Goal: Information Seeking & Learning: Compare options

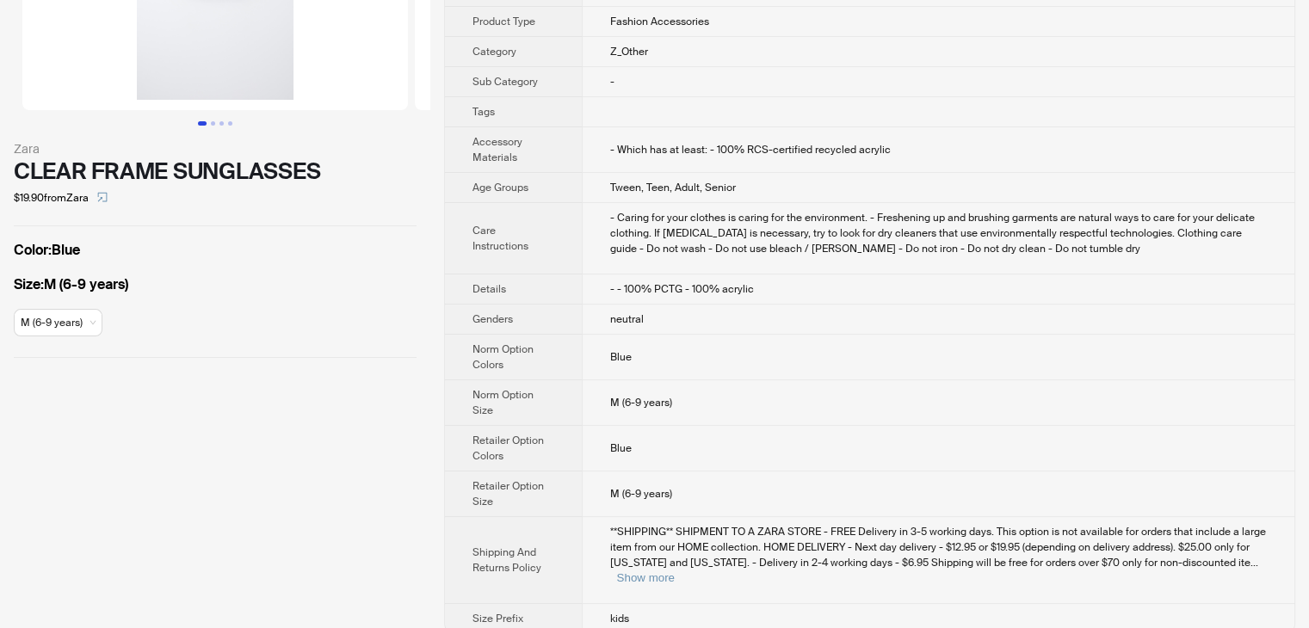
scroll to position [194, 0]
click at [675, 571] on button "Show more" at bounding box center [646, 577] width 58 height 13
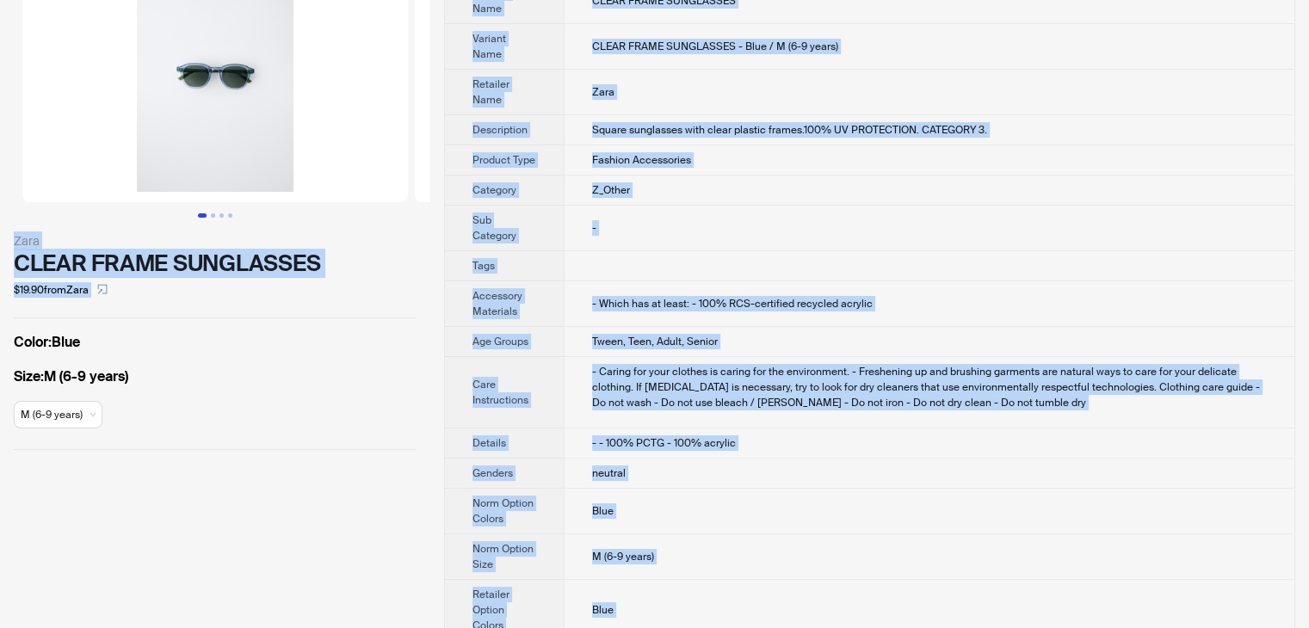
scroll to position [0, 0]
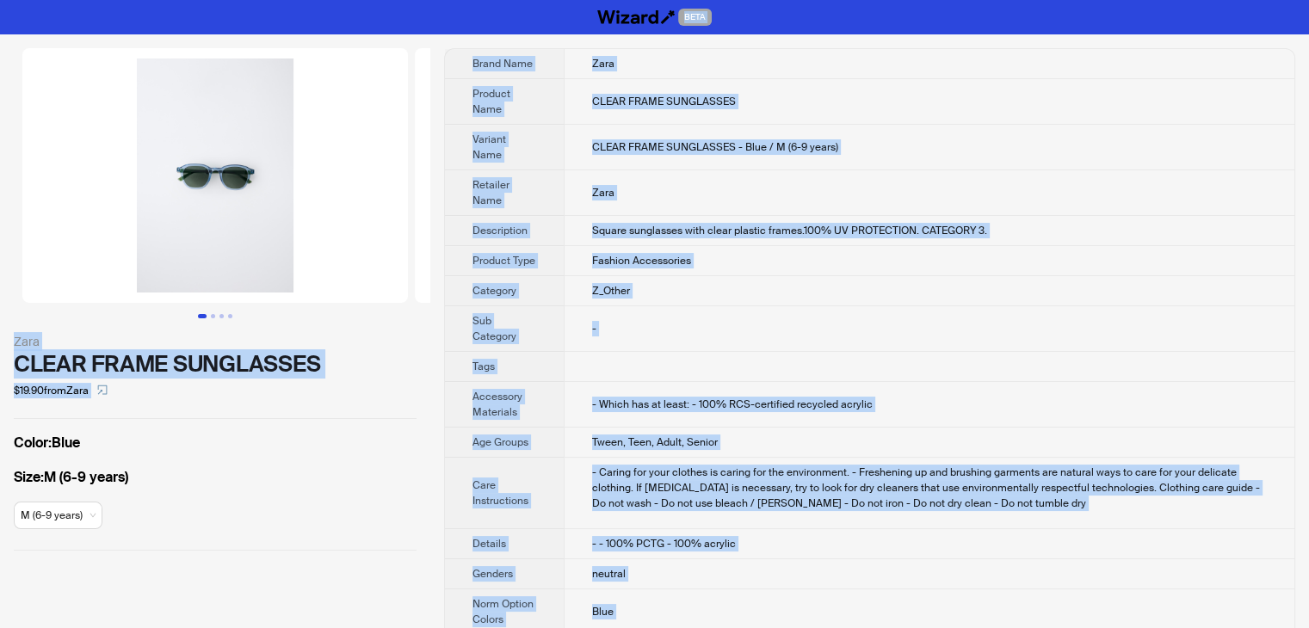
drag, startPoint x: 630, startPoint y: 601, endPoint x: 190, endPoint y: -65, distance: 797.5
click at [190, 0] on html "BETA Zara CLEAR FRAME SUNGLASSES $19.90 from Zara Color : Blue Size : M (6-9 ye…" at bounding box center [654, 513] width 1309 height 1027
copy div "BETA Zara CLEAR FRAME SUNGLASSES $19.90 from Zara Color : Blue Size : M (6-9 ye…"
click at [886, 96] on td "CLEAR FRAME SUNGLASSES" at bounding box center [929, 102] width 731 height 46
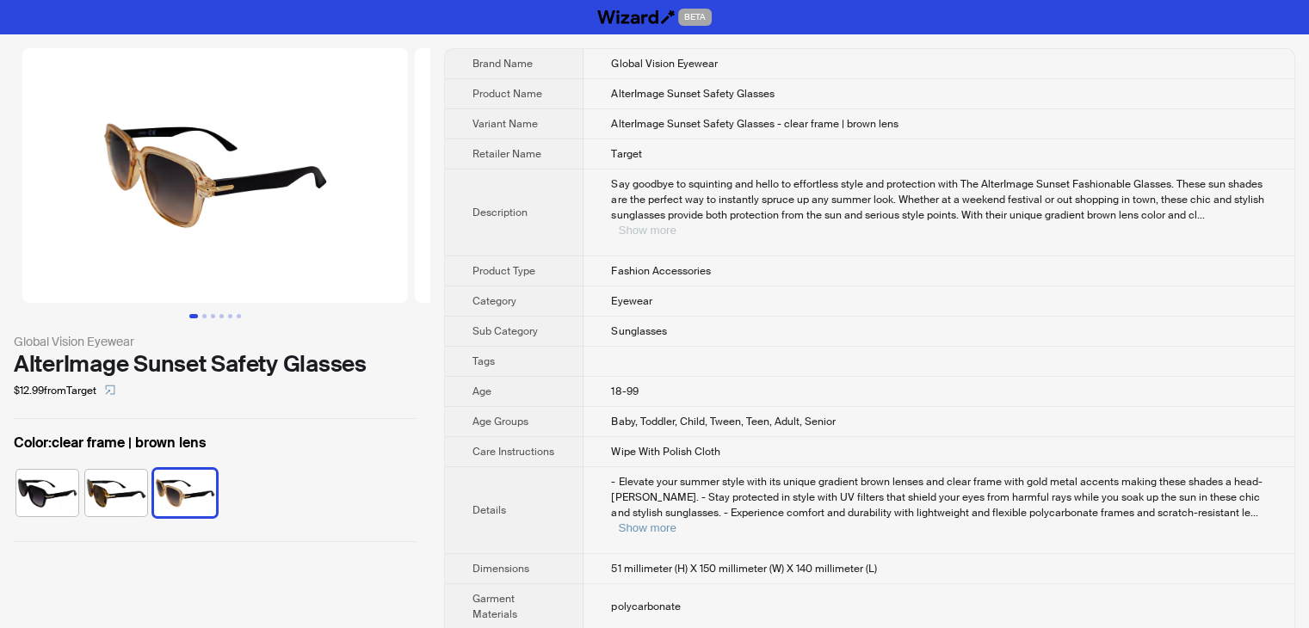
click at [676, 224] on button "Show more" at bounding box center [647, 230] width 58 height 13
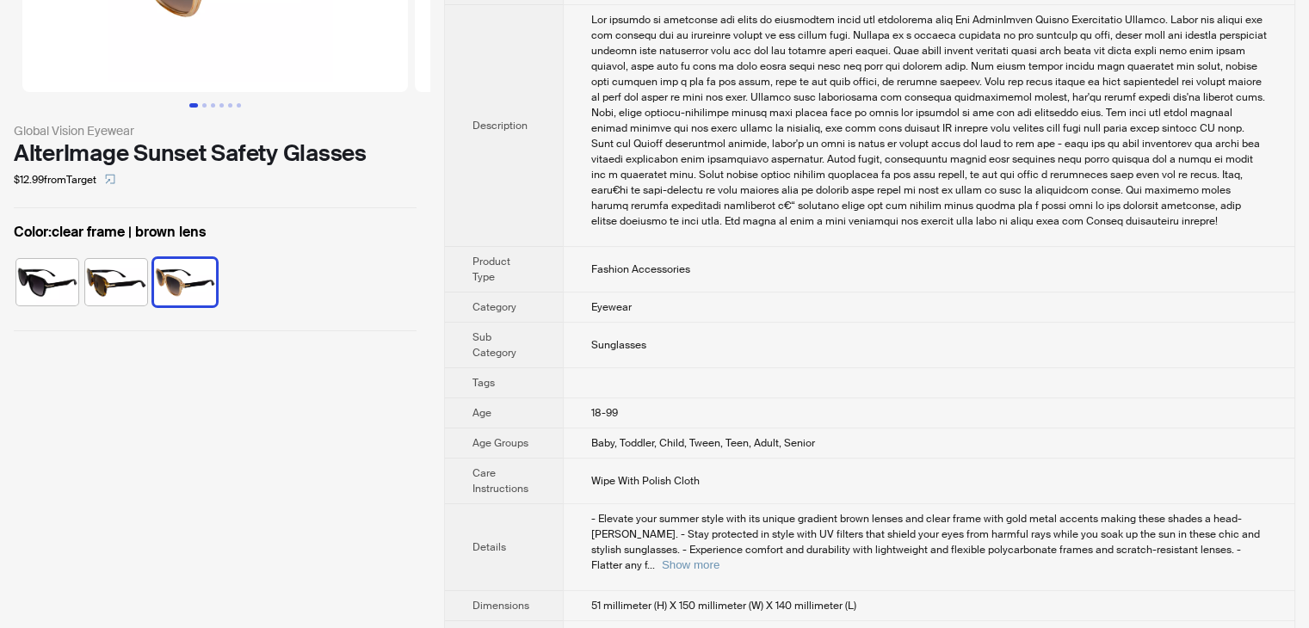
scroll to position [602, 0]
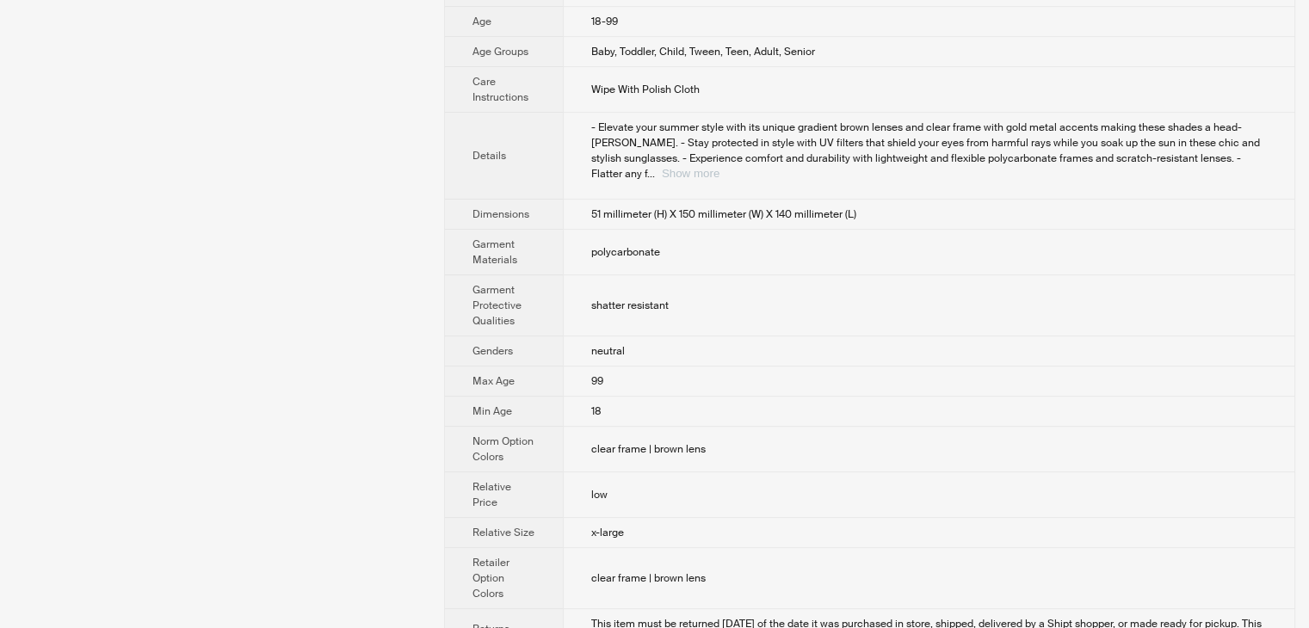
click at [720, 167] on button "Show more" at bounding box center [691, 173] width 58 height 13
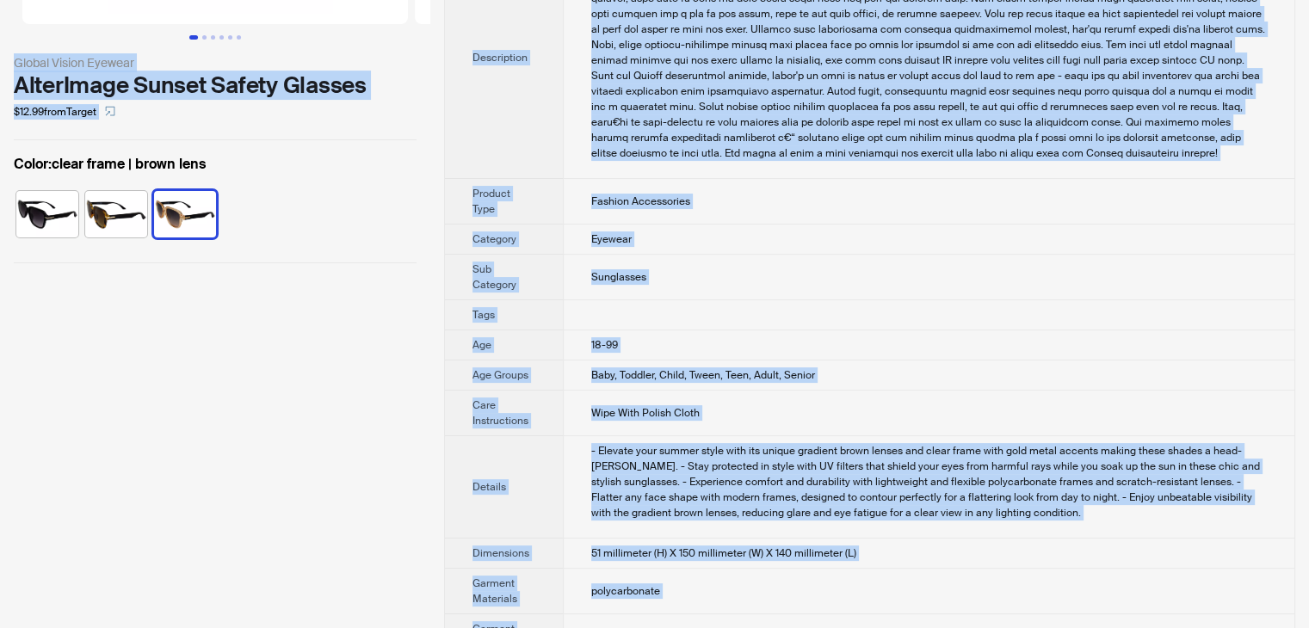
scroll to position [0, 0]
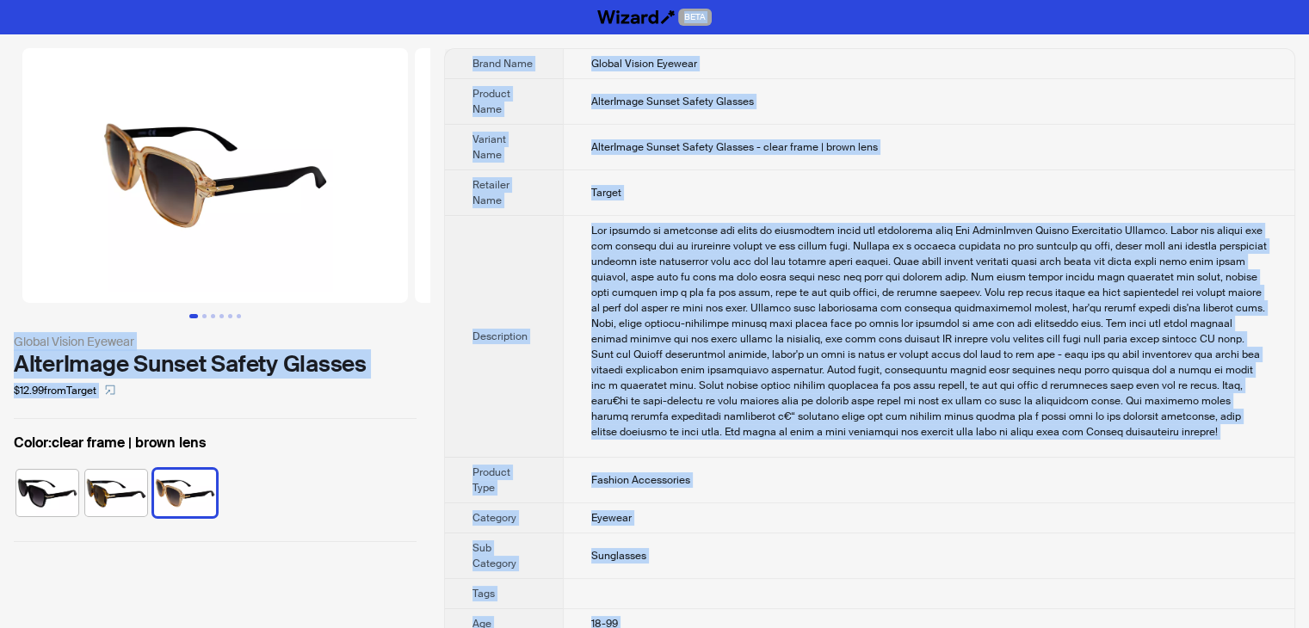
drag, startPoint x: 654, startPoint y: 590, endPoint x: 256, endPoint y: -54, distance: 756.7
copy div "BETA Global Vision Eyewear AlterImage Sunset Safety Glasses $12.99 from Target …"
click at [897, 140] on td "AlterImage Sunset Safety Glasses - clear frame | brown lens" at bounding box center [929, 148] width 732 height 46
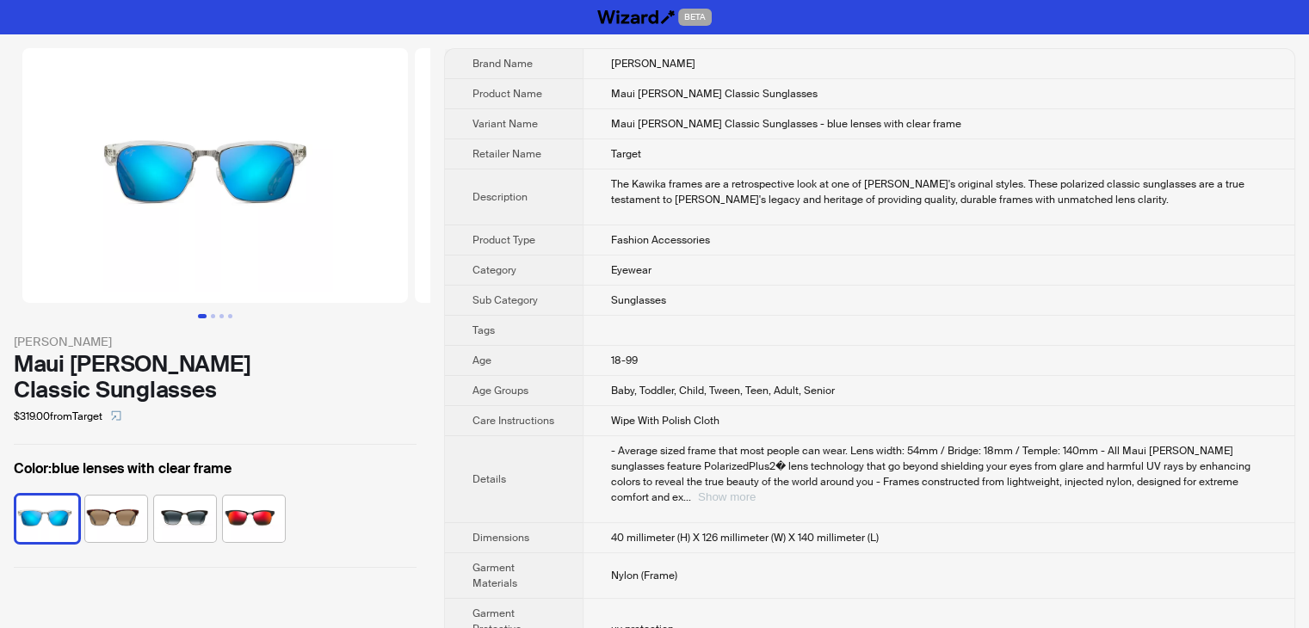
click at [756, 491] on button "Show more" at bounding box center [727, 497] width 58 height 13
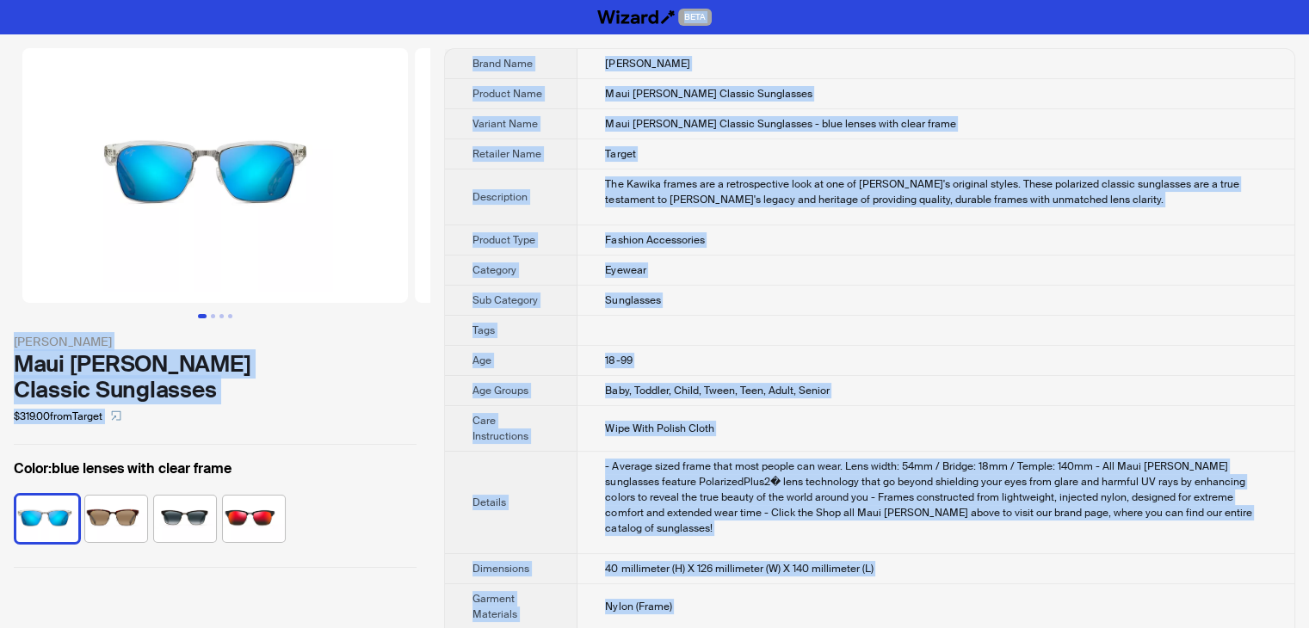
drag, startPoint x: 679, startPoint y: 588, endPoint x: 291, endPoint y: -75, distance: 768.0
click at [291, 0] on html "BETA Maui Jim Maui Jim Kawika Classic Sunglasses $319.00 from Target Color : bl…" at bounding box center [654, 539] width 1309 height 1078
copy div "BETA Maui Jim Maui Jim Kawika Classic Sunglasses $319.00 from Target Color : bl…"
click at [970, 154] on td "Target" at bounding box center [936, 154] width 717 height 30
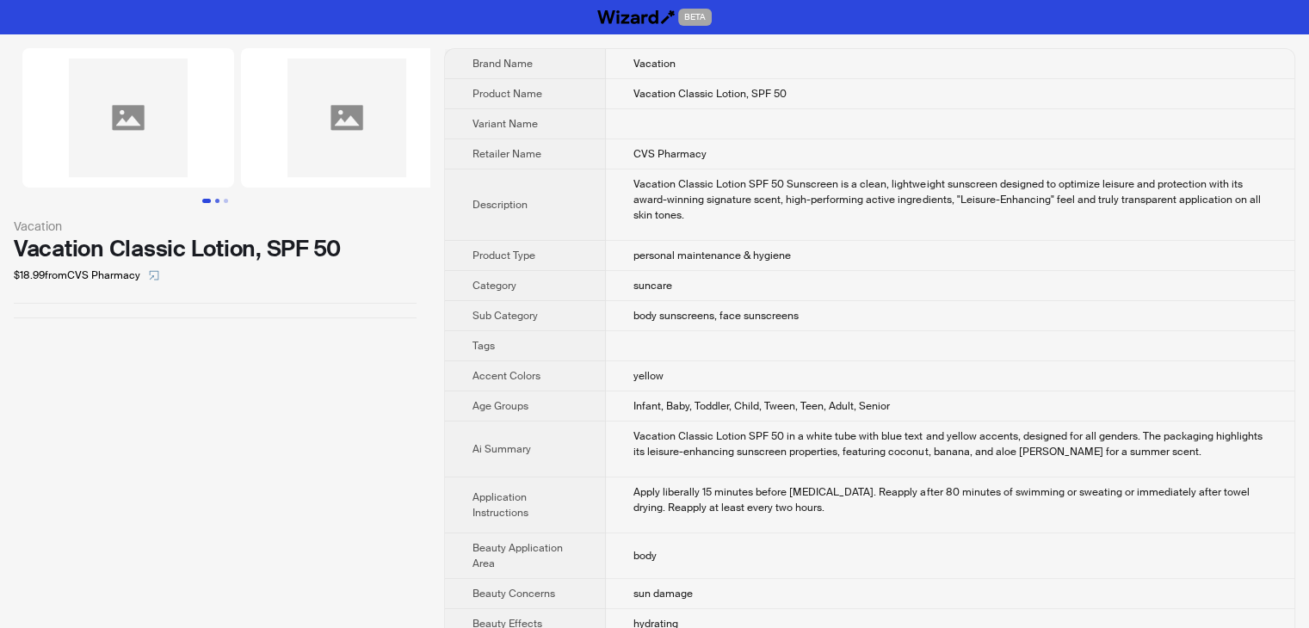
click at [217, 200] on button "Go to slide 2" at bounding box center [217, 201] width 4 height 4
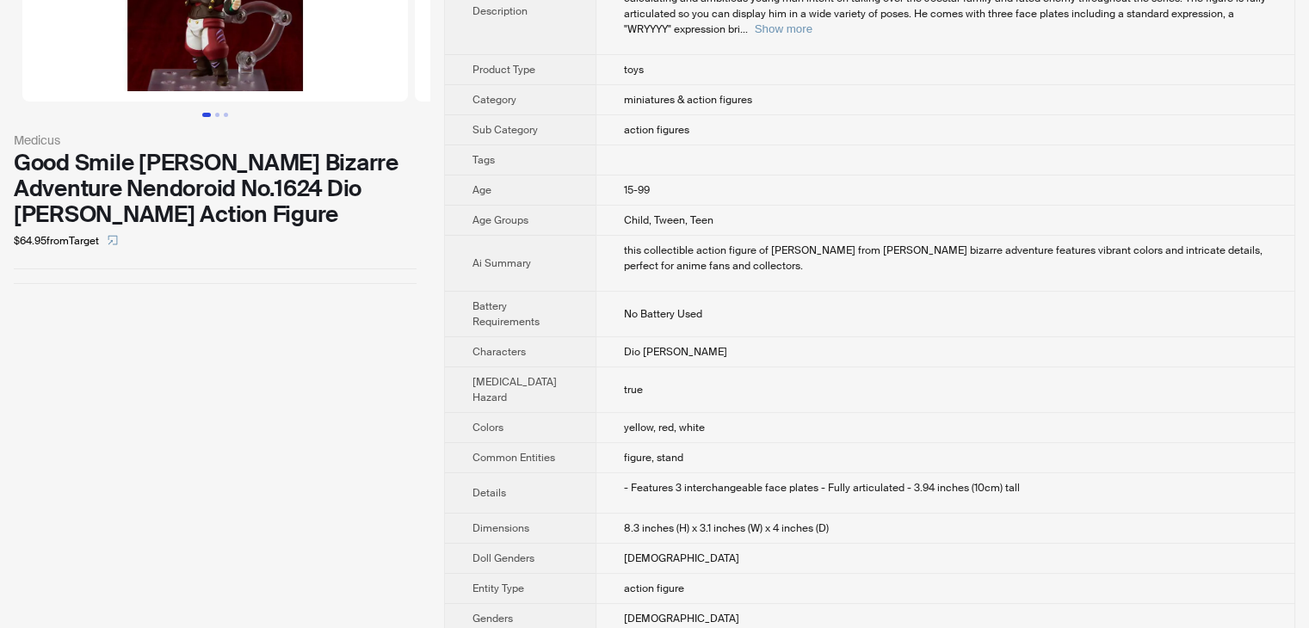
scroll to position [172, 0]
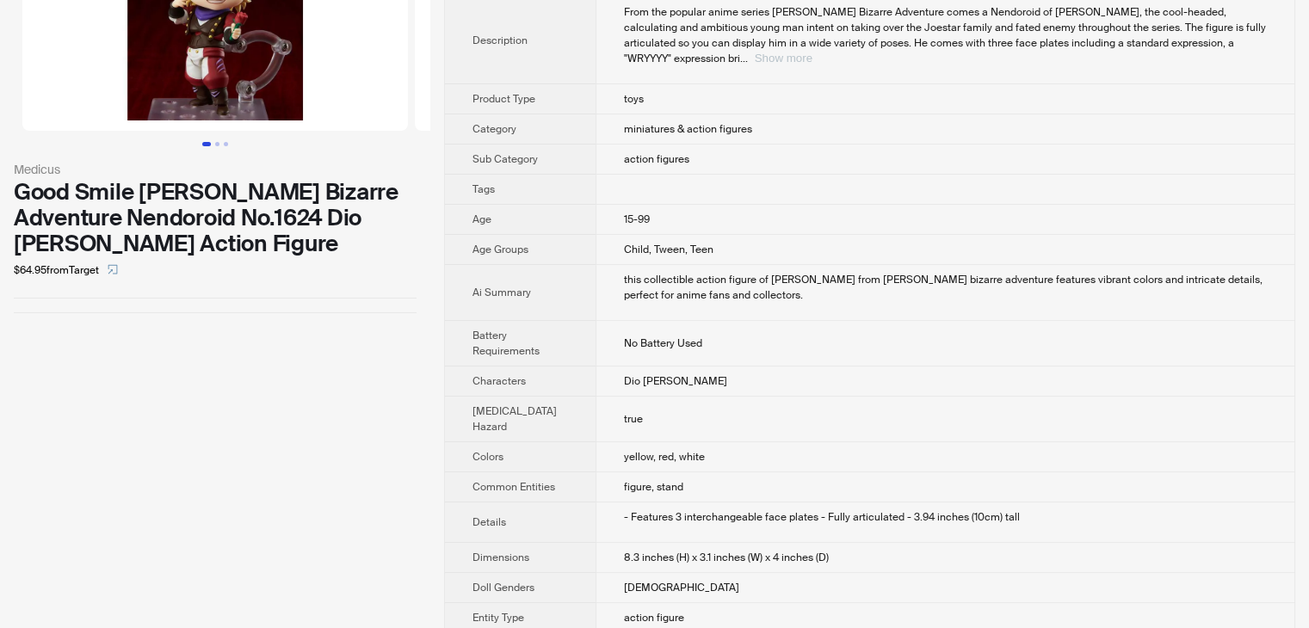
click at [812, 52] on button "Show more" at bounding box center [784, 58] width 58 height 13
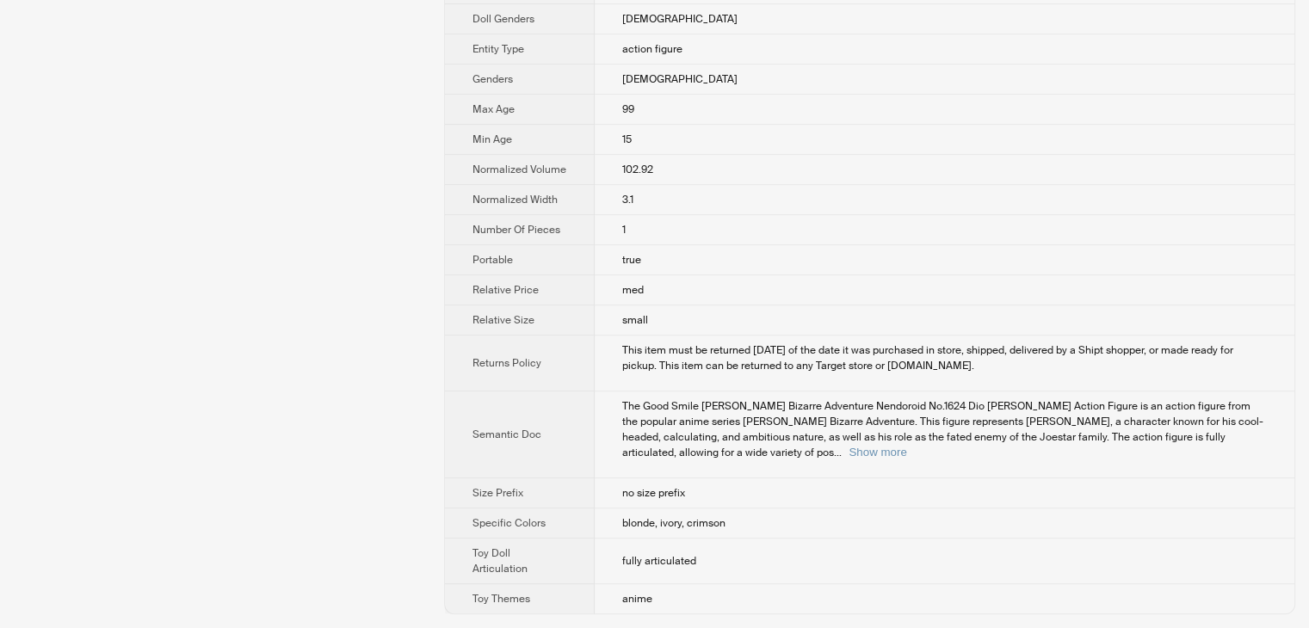
scroll to position [766, 0]
click at [906, 447] on button "Show more" at bounding box center [878, 452] width 58 height 13
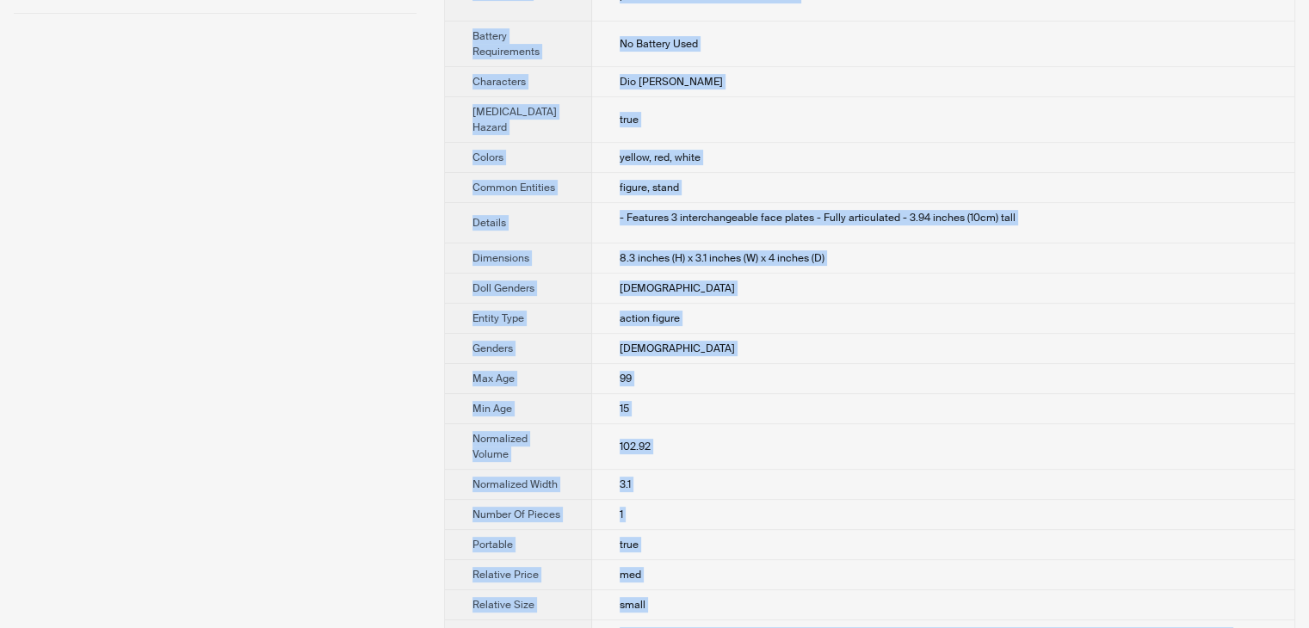
scroll to position [0, 0]
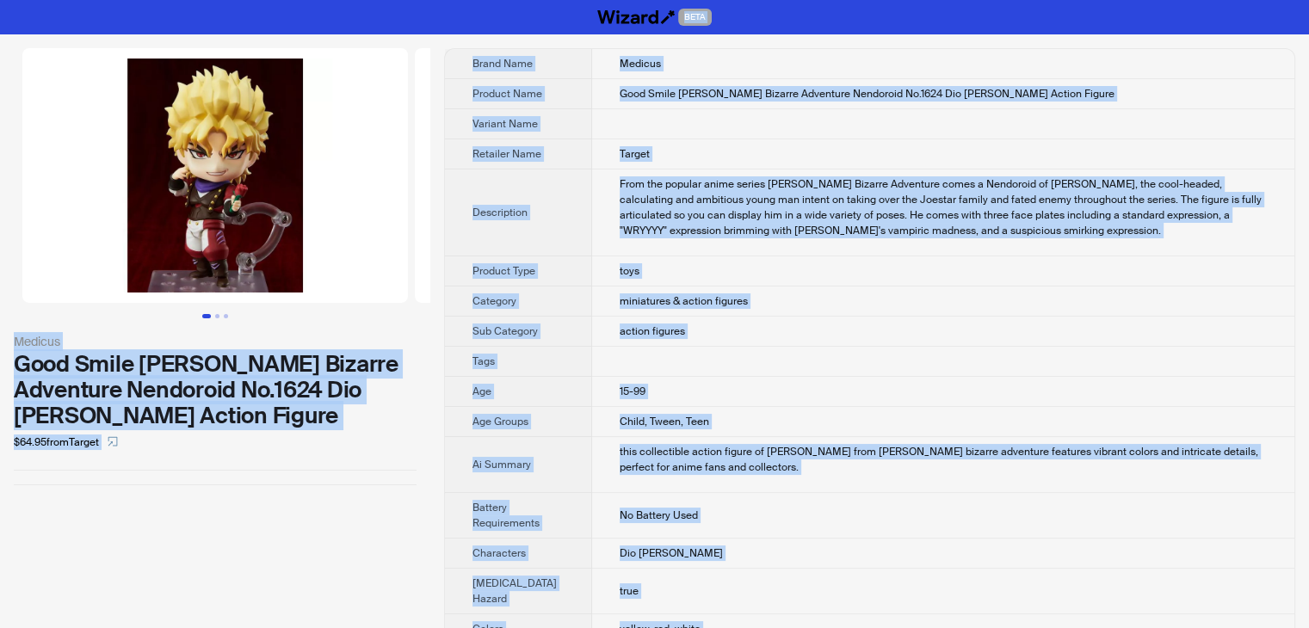
drag, startPoint x: 666, startPoint y: 607, endPoint x: 286, endPoint y: -75, distance: 780.6
copy div "BETA Medicus Good Smile JoJo's Bizarre Adventure Nendoroid No.1624 Dio Brando A…"
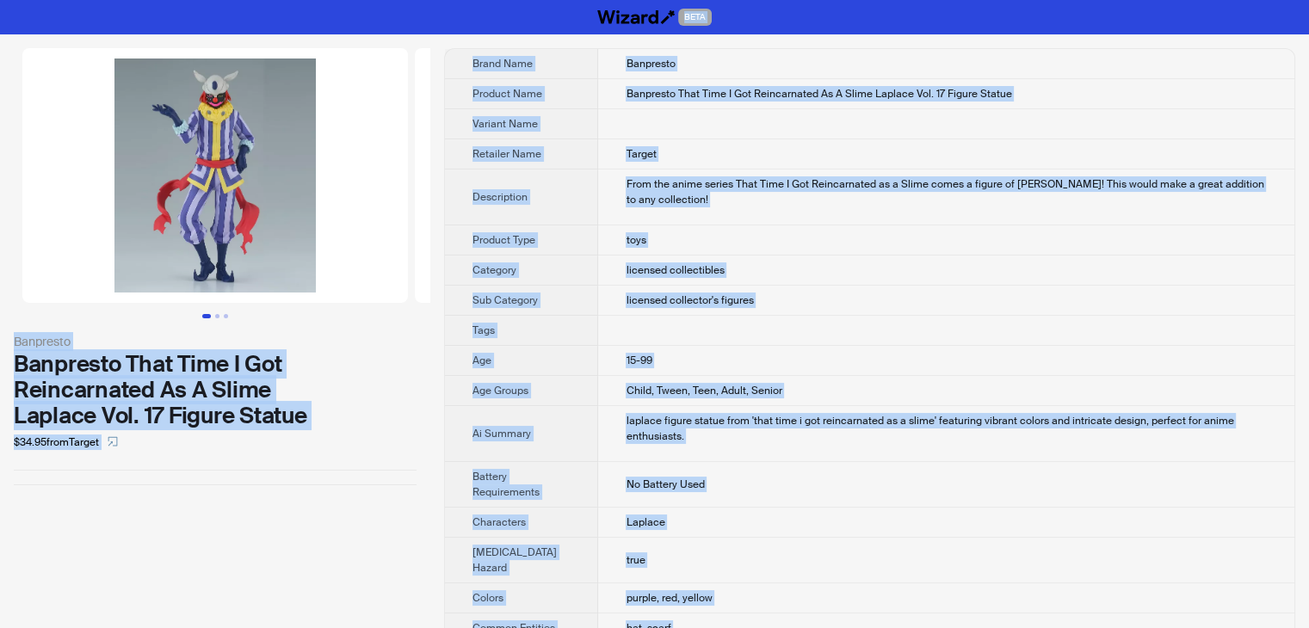
drag, startPoint x: 670, startPoint y: 611, endPoint x: 293, endPoint y: -40, distance: 753.2
copy div "BETA Banpresto Banpresto That Time I Got Reincarnated As A Slime Laplace Vol. 1…"
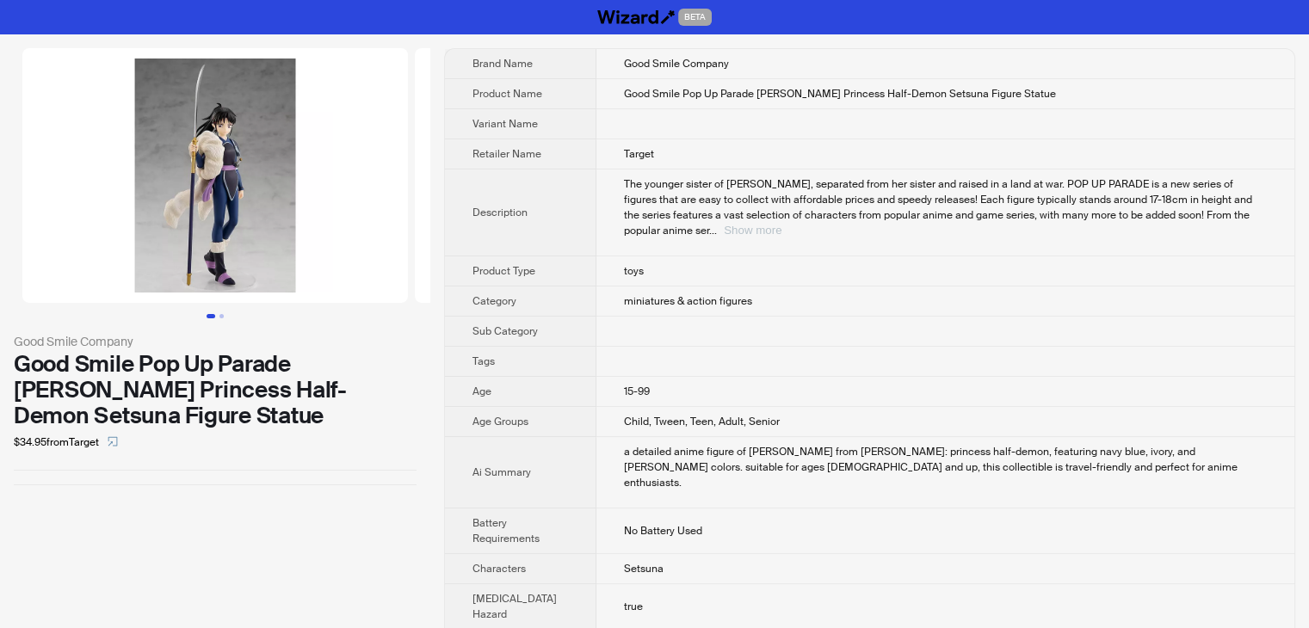
click at [781, 224] on button "Show more" at bounding box center [753, 230] width 58 height 13
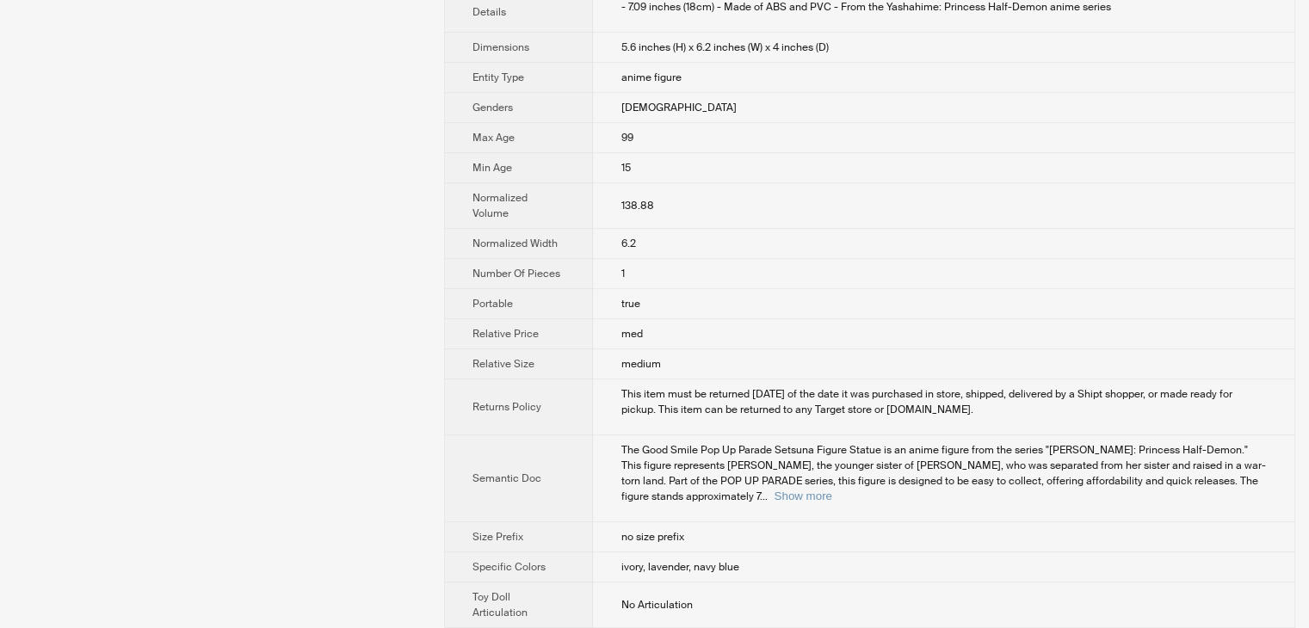
scroll to position [767, 0]
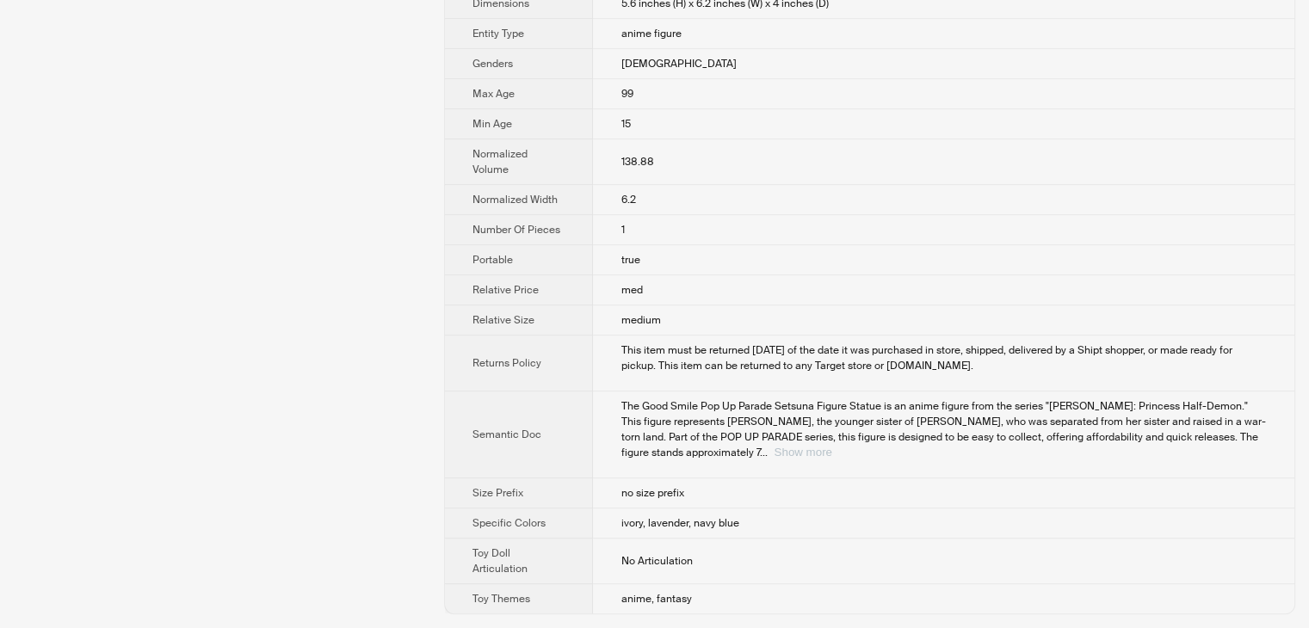
click at [831, 453] on button "Show more" at bounding box center [803, 452] width 58 height 13
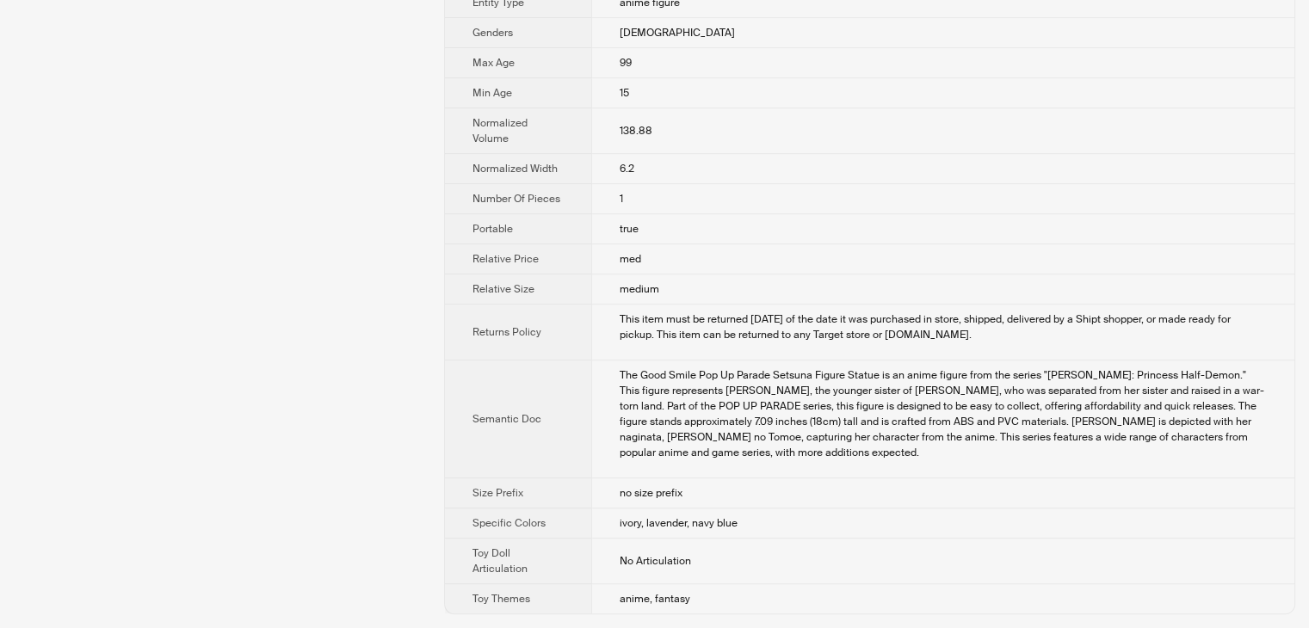
scroll to position [0, 0]
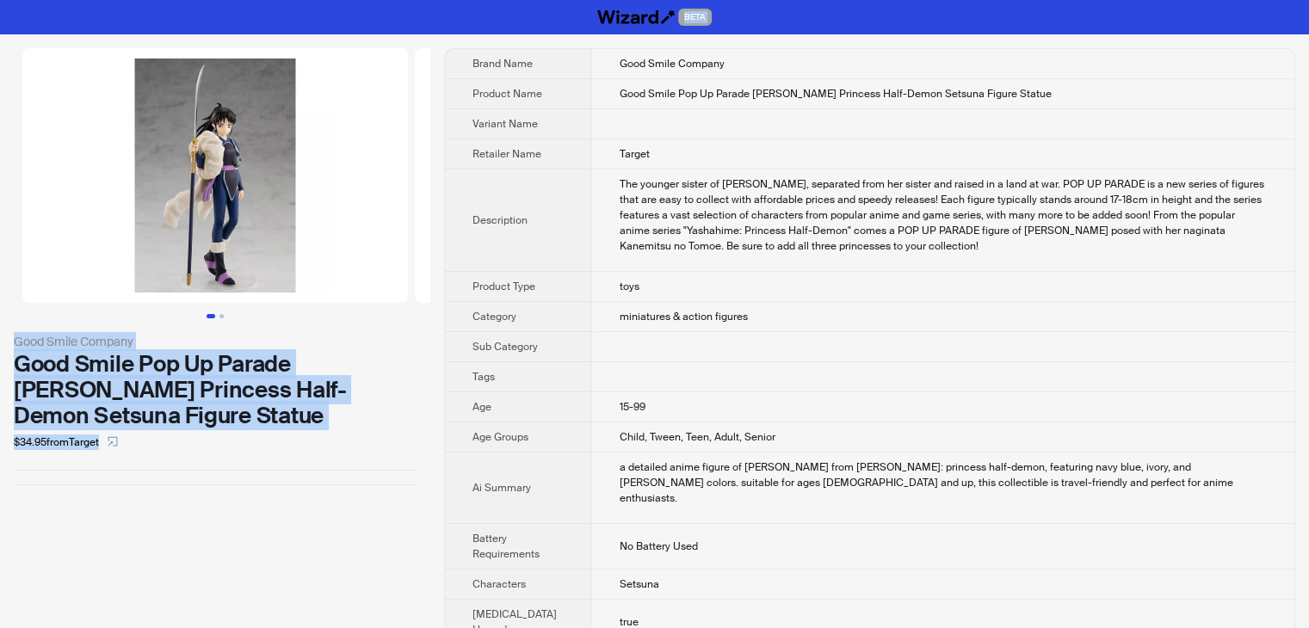
drag, startPoint x: 698, startPoint y: 618, endPoint x: 296, endPoint y: -75, distance: 801.0
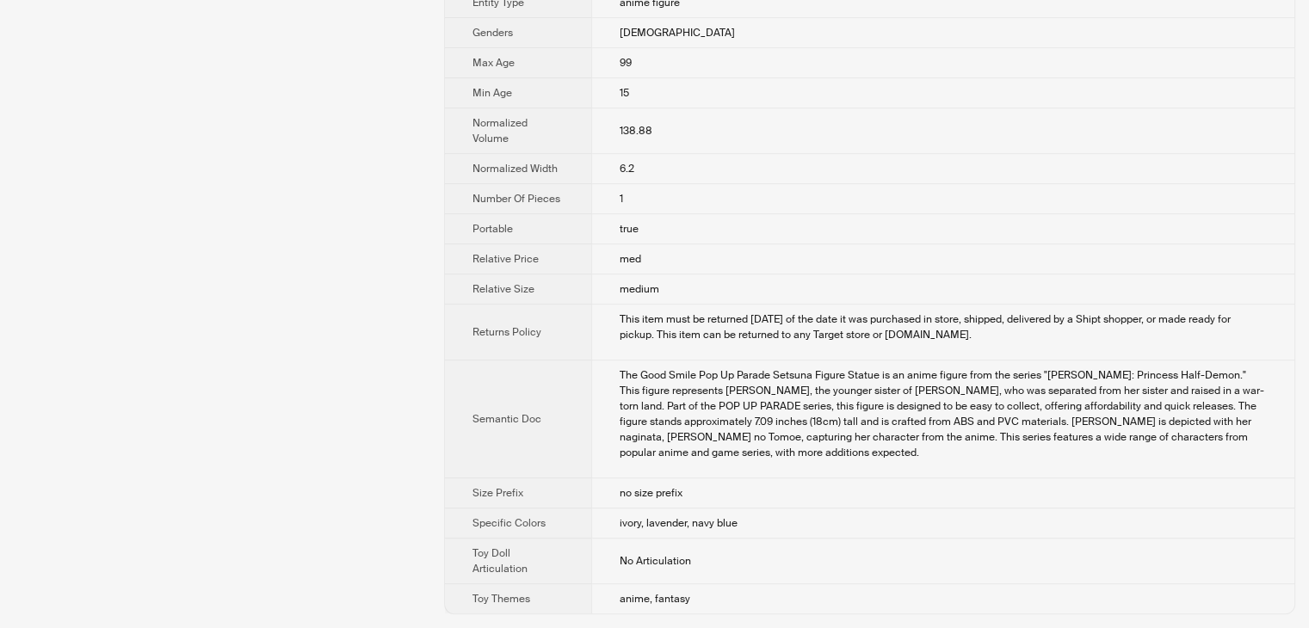
scroll to position [798, 0]
click at [748, 588] on td "anime, fantasy" at bounding box center [942, 599] width 703 height 30
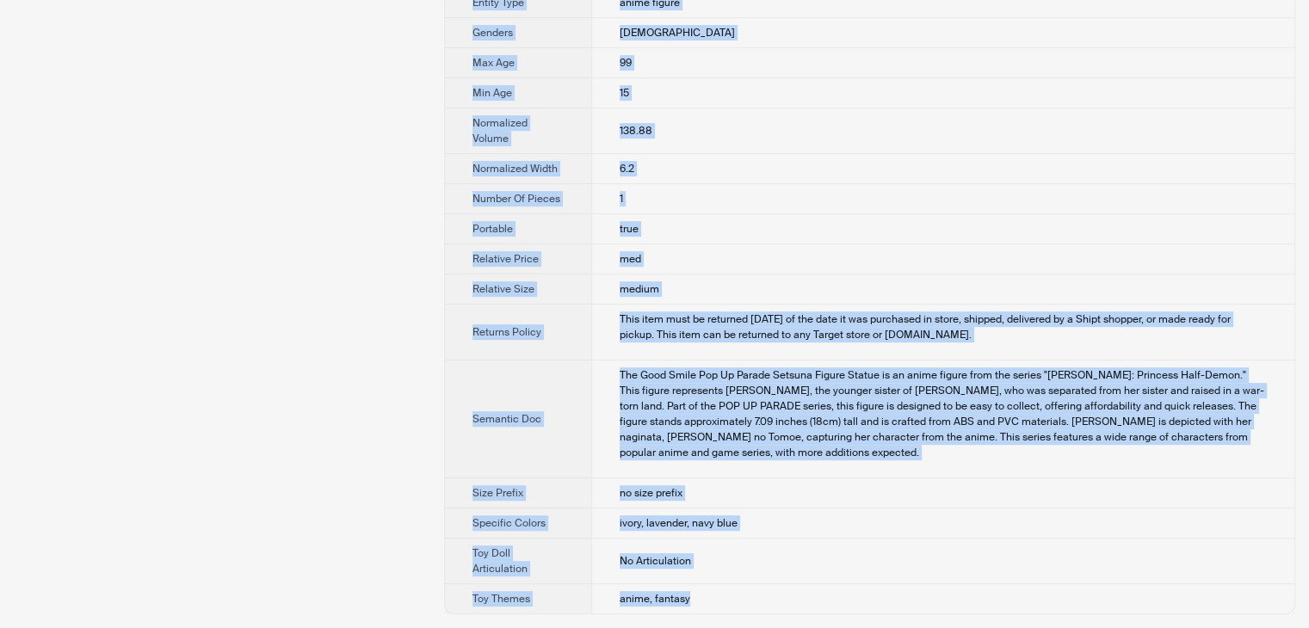
scroll to position [0, 0]
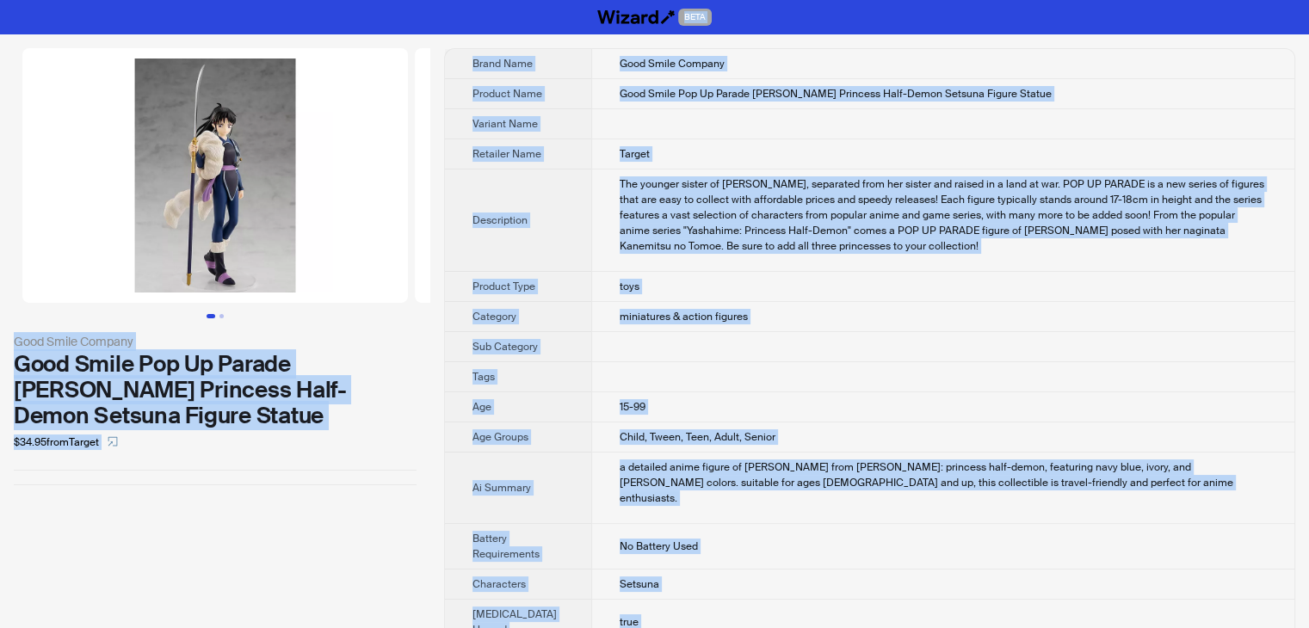
drag, startPoint x: 709, startPoint y: 610, endPoint x: 292, endPoint y: -75, distance: 802.3
copy div "BETA Good Smile Company Good Smile Pop Up Parade Yashahime Princess Half-Demon …"
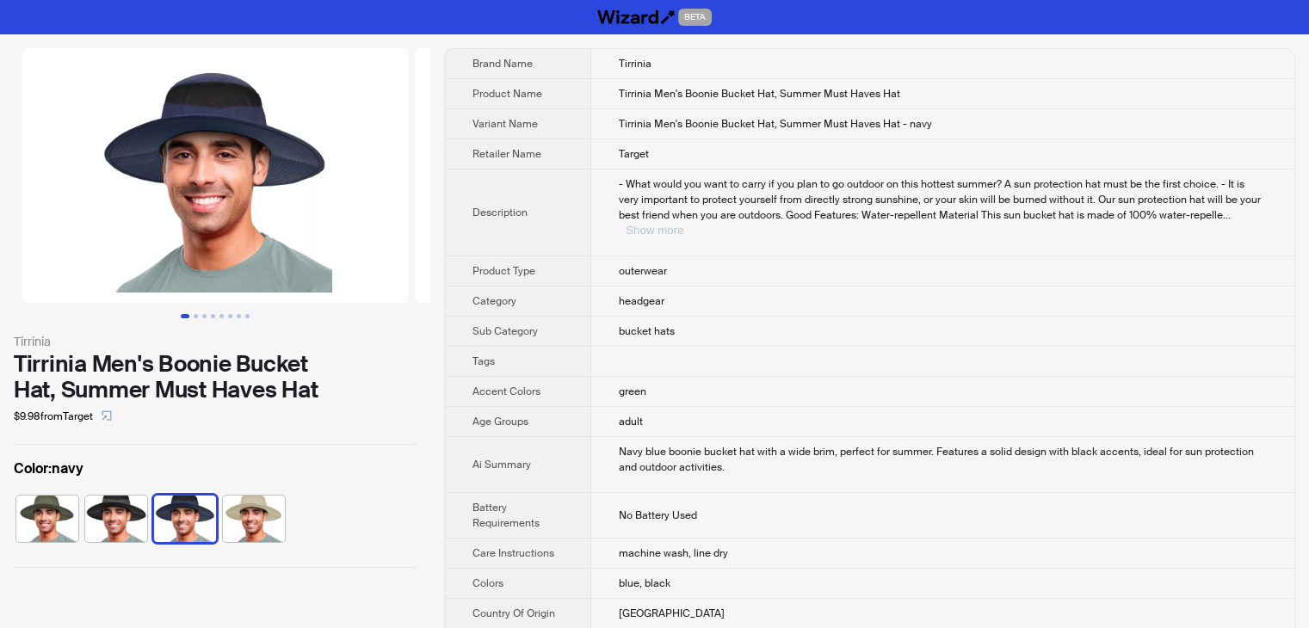
click at [683, 224] on button "Show more" at bounding box center [655, 230] width 58 height 13
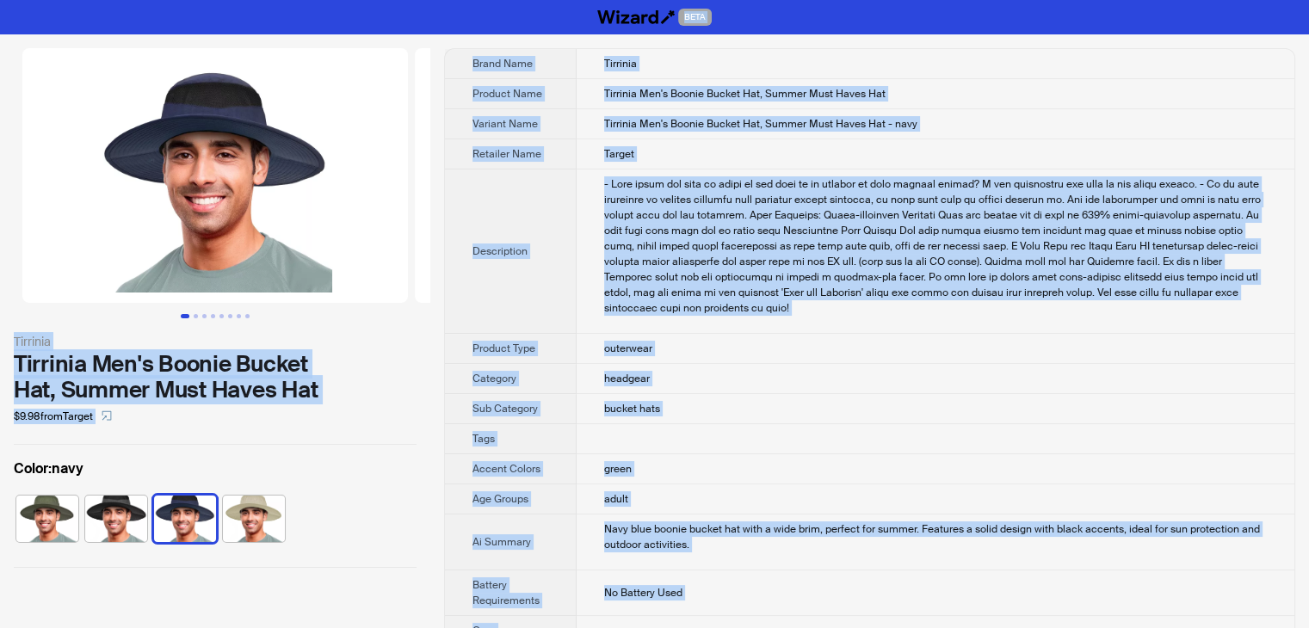
drag, startPoint x: 662, startPoint y: 594, endPoint x: 232, endPoint y: -75, distance: 795.2
copy div "BETA Tirrinia Tirrinia Men's Boonie Bucket Hat, Summer Must Haves Hat $9.98 fro…"
click at [834, 158] on td "Target" at bounding box center [936, 154] width 718 height 30
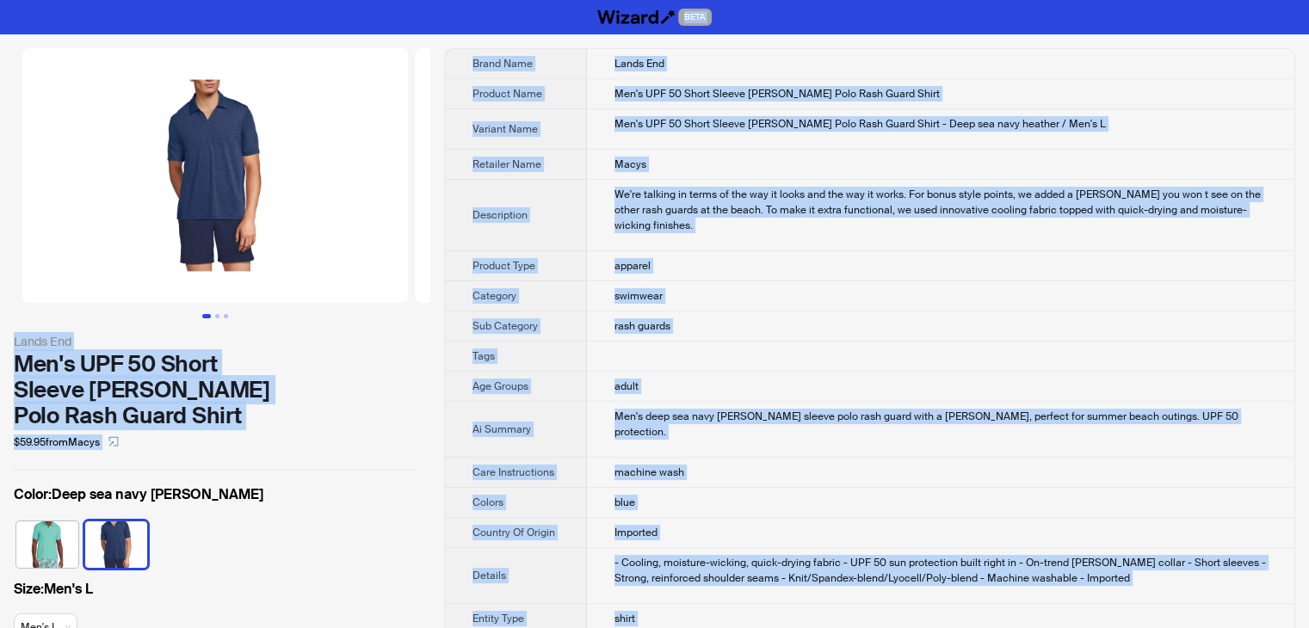
drag, startPoint x: 708, startPoint y: 590, endPoint x: 300, endPoint y: -75, distance: 780.9
copy div "BETA Lands End Men's UPF 50 Short Sleeve Johnny Collar Polo Rash Guard Shirt $5…"
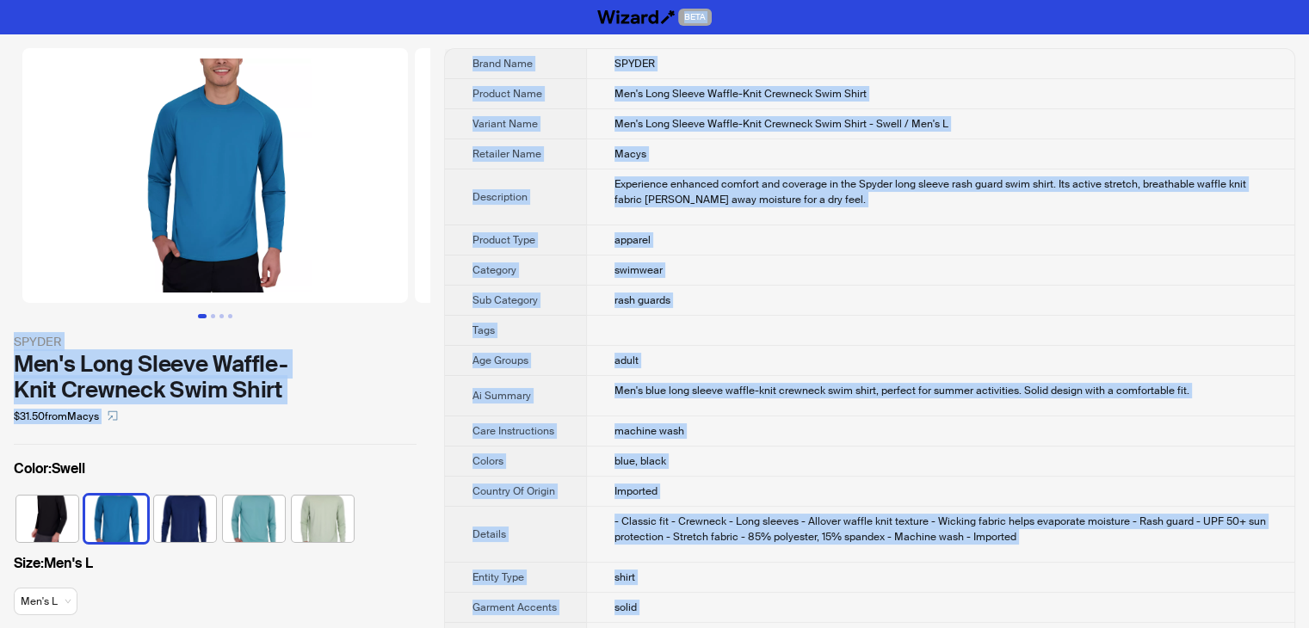
drag, startPoint x: 669, startPoint y: 605, endPoint x: 318, endPoint y: -75, distance: 764.9
copy div "BETA SPYDER Men's Long Sleeve Waffle-Knit Crewneck Swim Shirt $31.50 from Macys…"
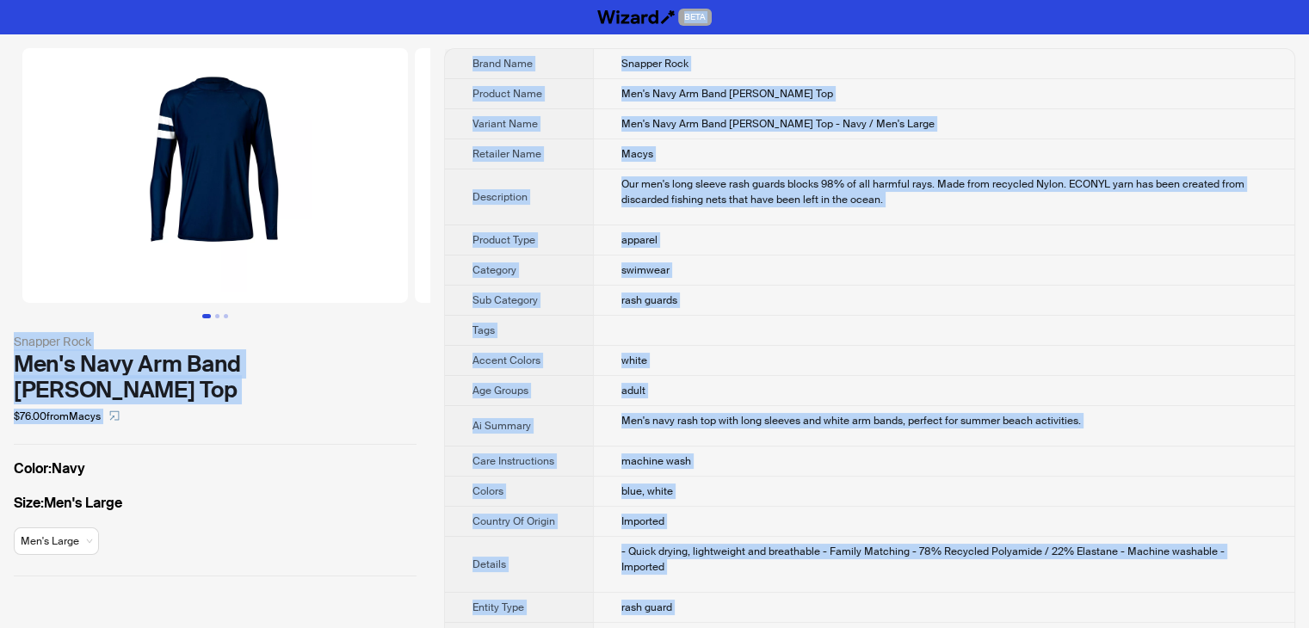
drag, startPoint x: 783, startPoint y: 594, endPoint x: 351, endPoint y: -75, distance: 796.2
copy div "BETA Snapper Rock Men's Navy Arm Band LS Rash Top $76.00 from Macys Color : Nav…"
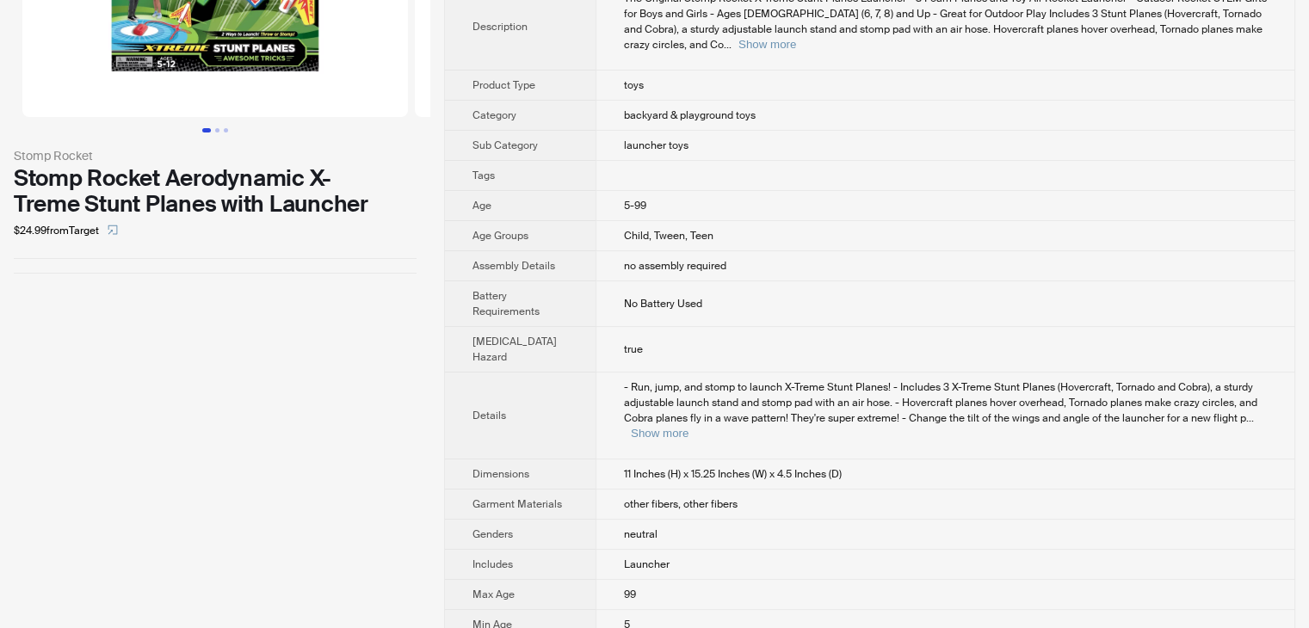
scroll to position [86, 0]
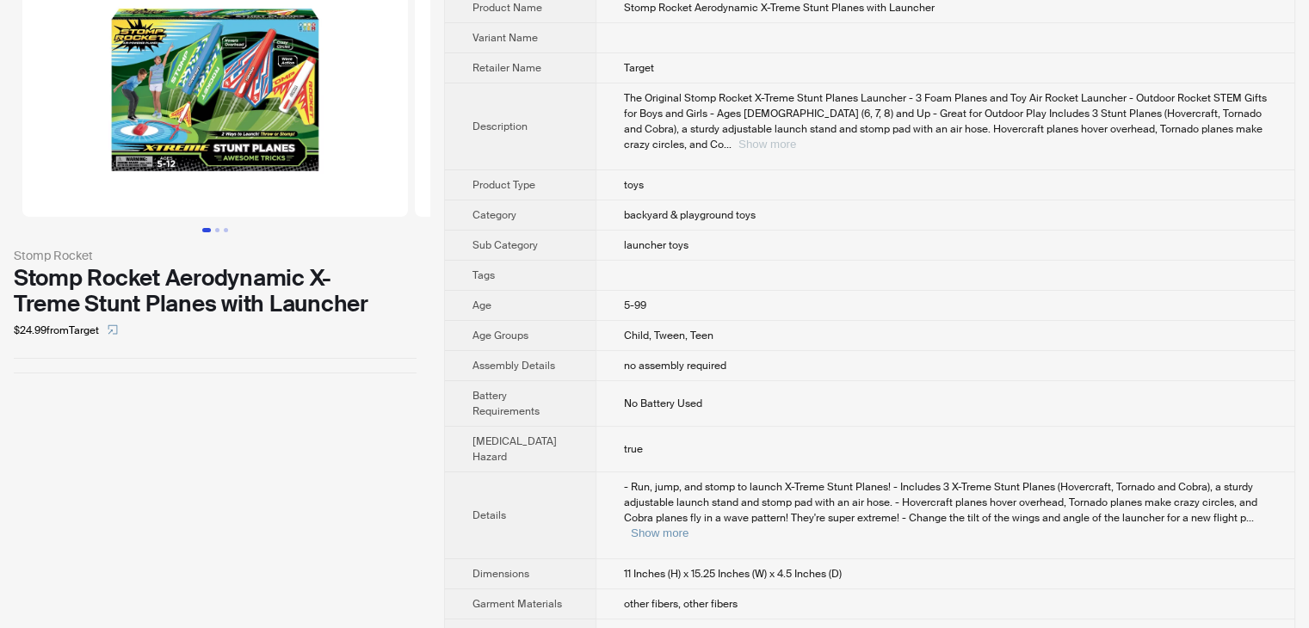
click at [796, 138] on button "Show more" at bounding box center [767, 144] width 58 height 13
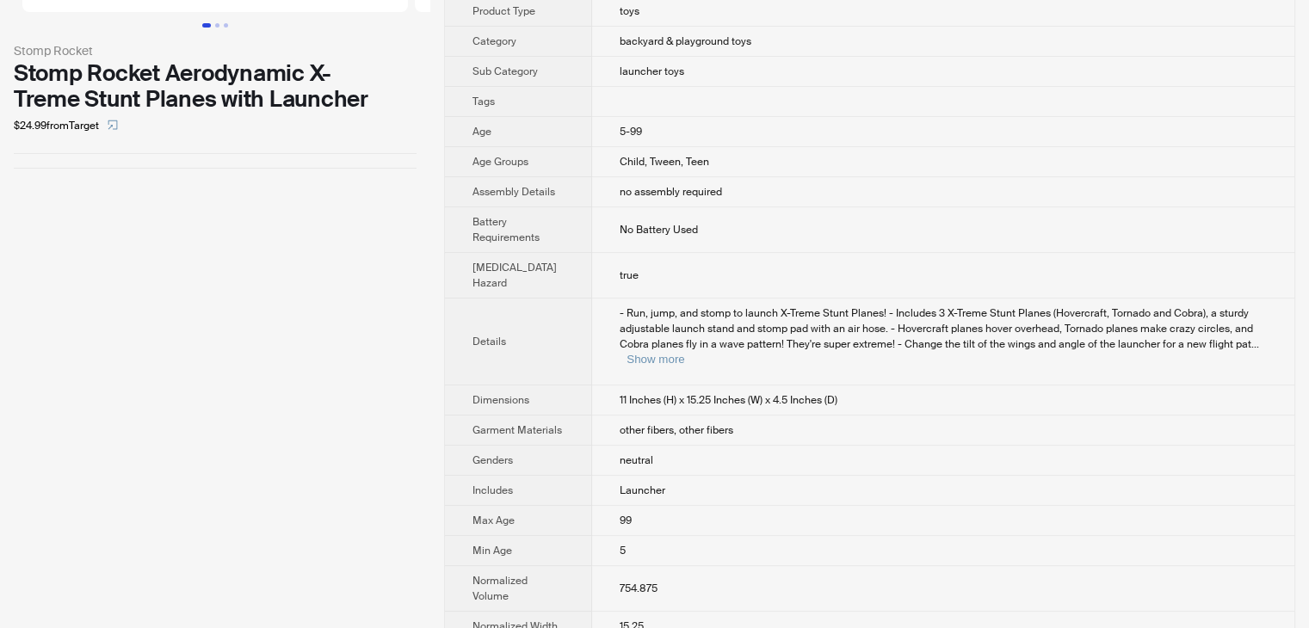
scroll to position [344, 0]
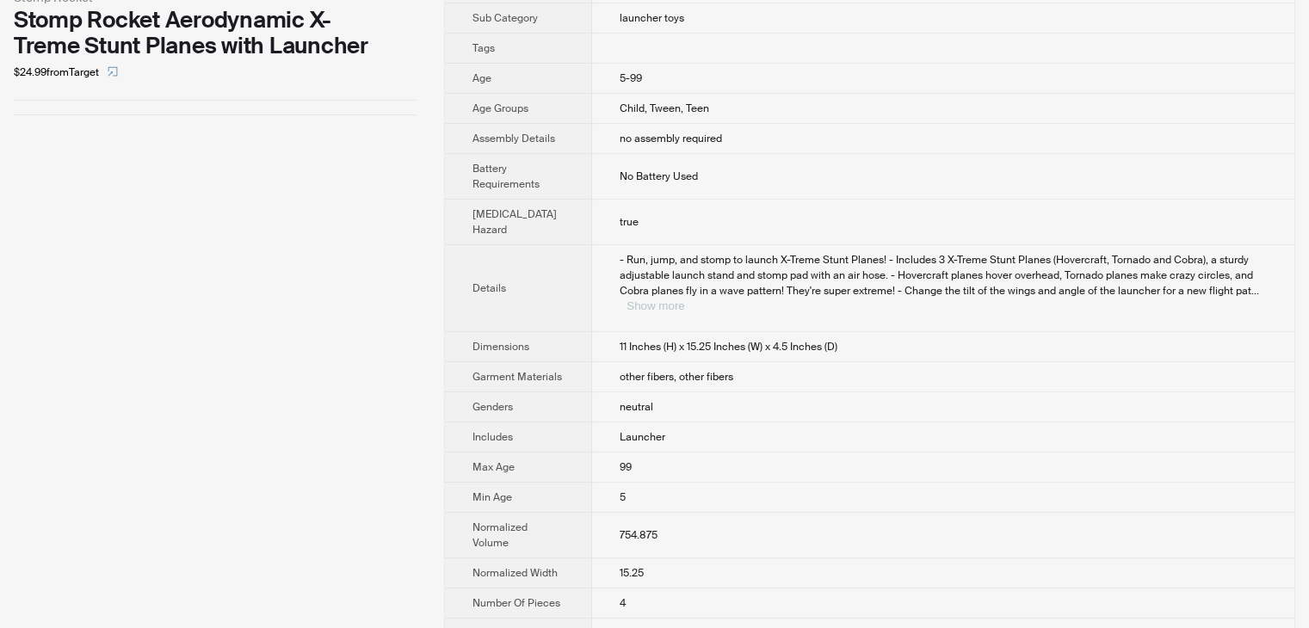
click at [684, 300] on button "Show more" at bounding box center [656, 306] width 58 height 13
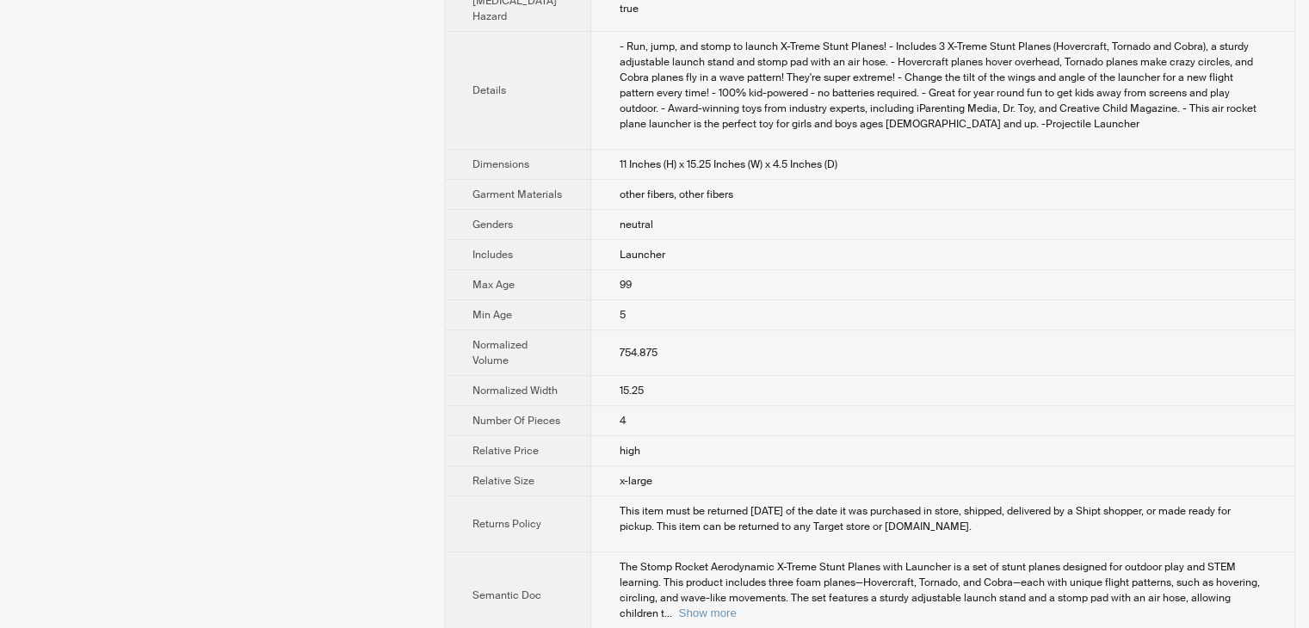
scroll to position [744, 0]
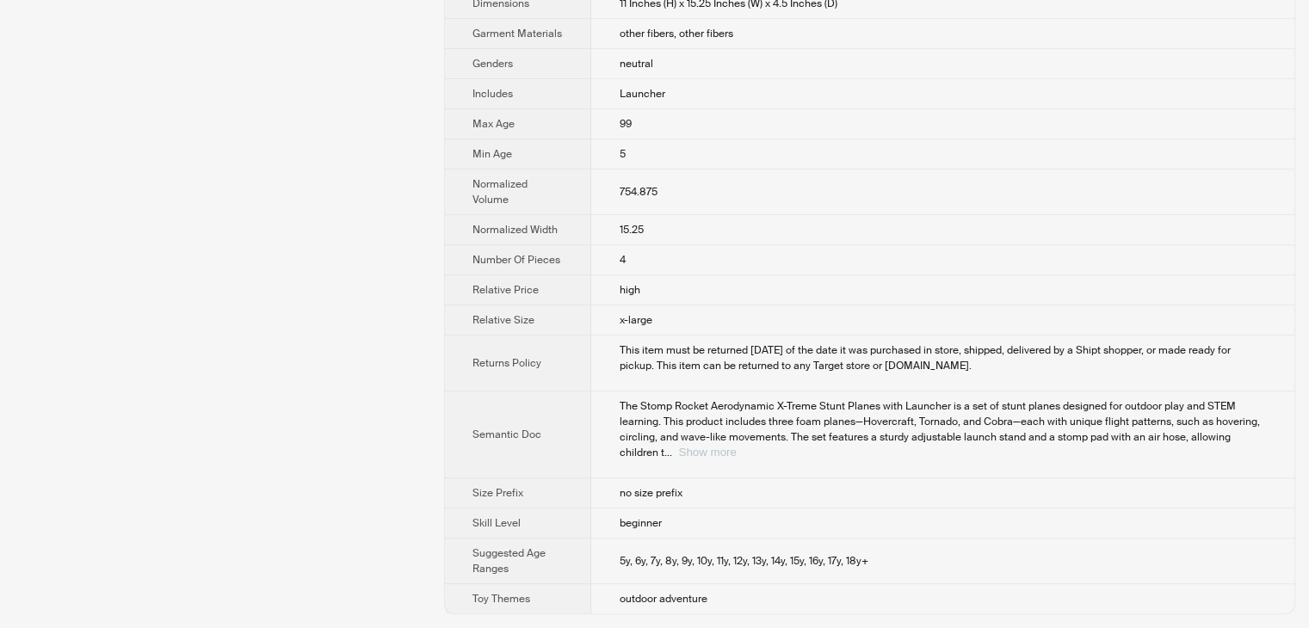
click at [736, 452] on button "Show more" at bounding box center [707, 452] width 58 height 13
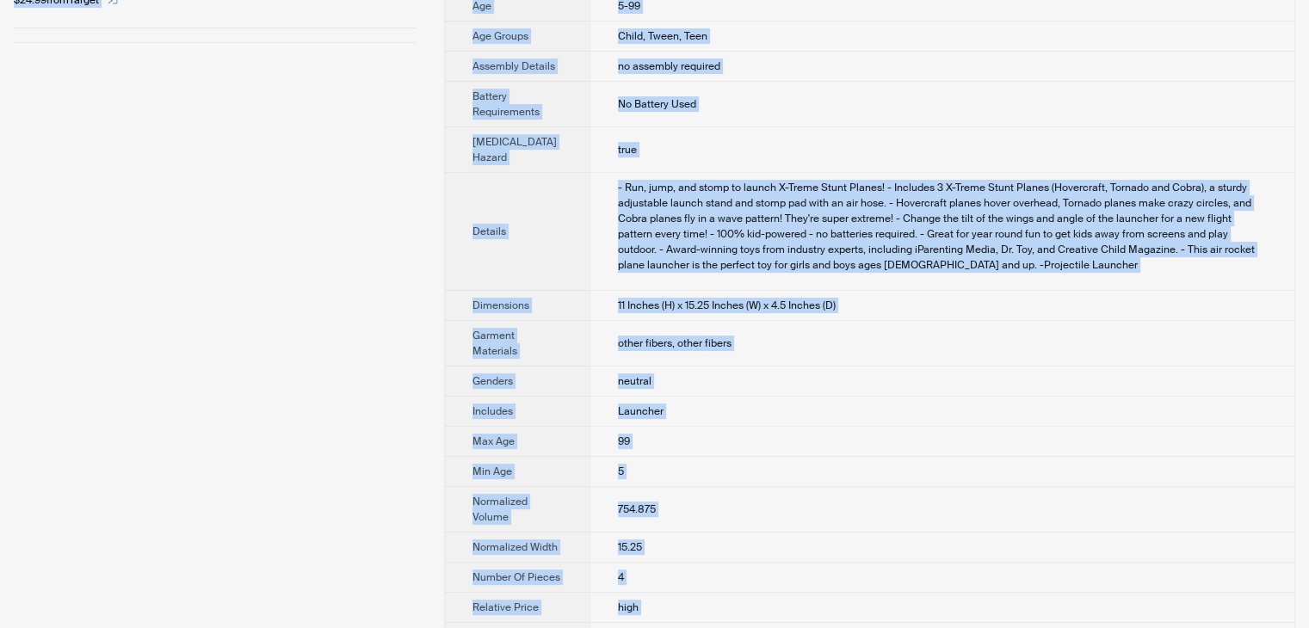
scroll to position [0, 0]
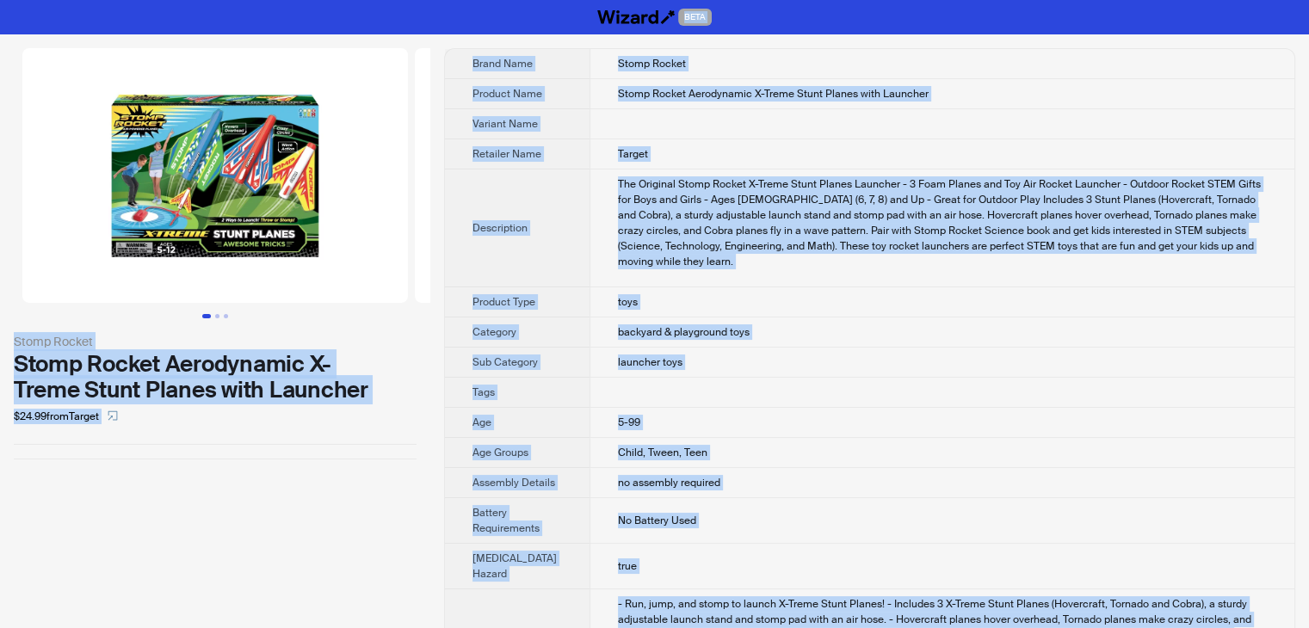
drag, startPoint x: 706, startPoint y: 602, endPoint x: 312, endPoint y: -75, distance: 783.7
copy div "BETA Stomp Rocket Stomp Rocket Aerodynamic X-Treme Stunt Planes with Launcher $…"
click at [987, 60] on td "Stomp Rocket" at bounding box center [942, 64] width 705 height 30
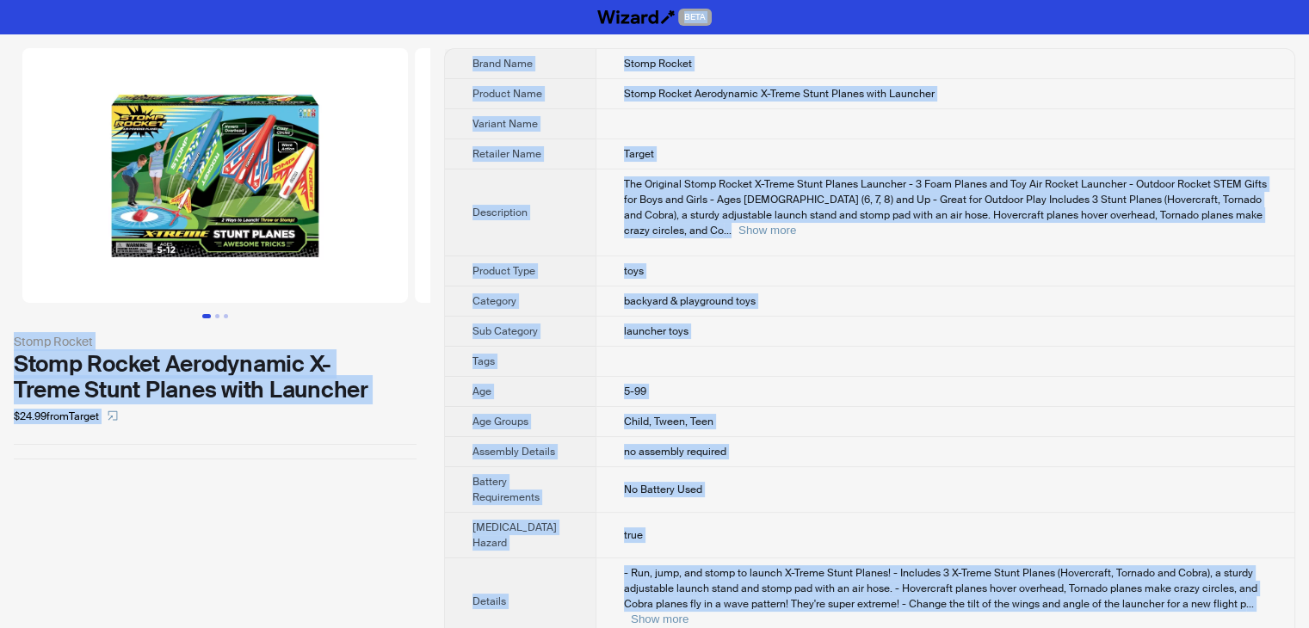
drag, startPoint x: 718, startPoint y: 611, endPoint x: 335, endPoint y: -75, distance: 785.6
click at [335, 0] on html "BETA Stomp Rocket Stomp Rocket Aerodynamic X-Treme Stunt Planes with Launcher $…" at bounding box center [654, 634] width 1309 height 1269
copy div "BETA Stomp Rocket Stomp Rocket Aerodynamic X-Treme Stunt Planes with Launcher $…"
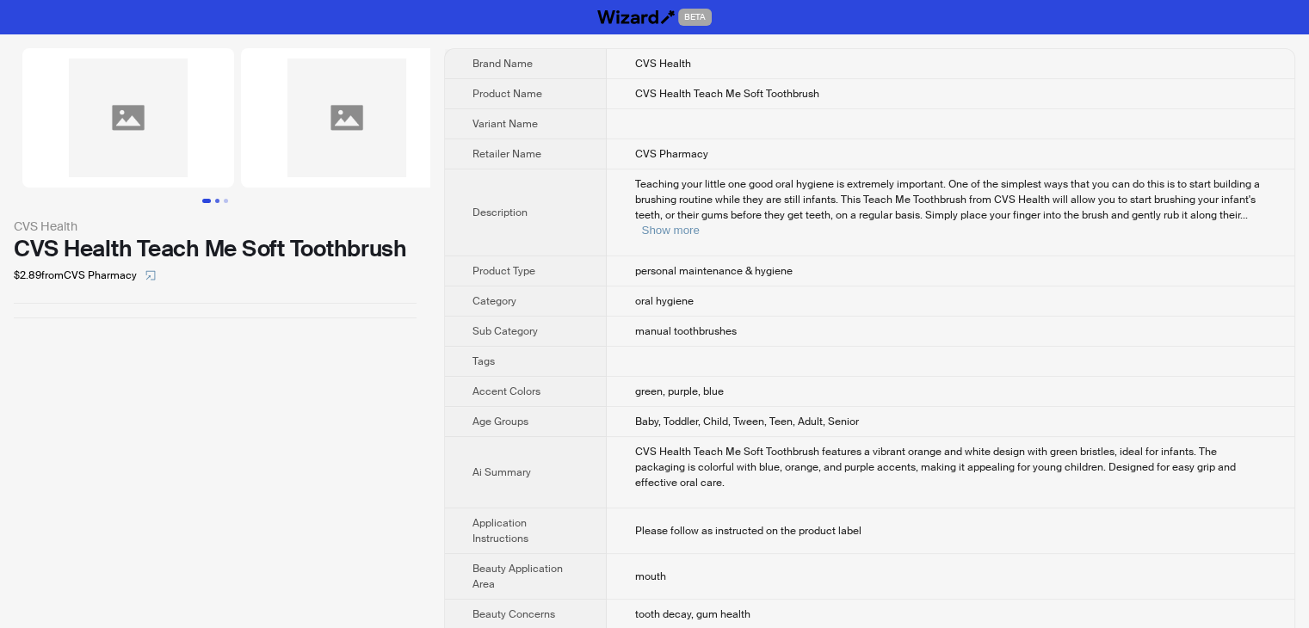
click at [215, 200] on button "Go to slide 2" at bounding box center [217, 201] width 4 height 4
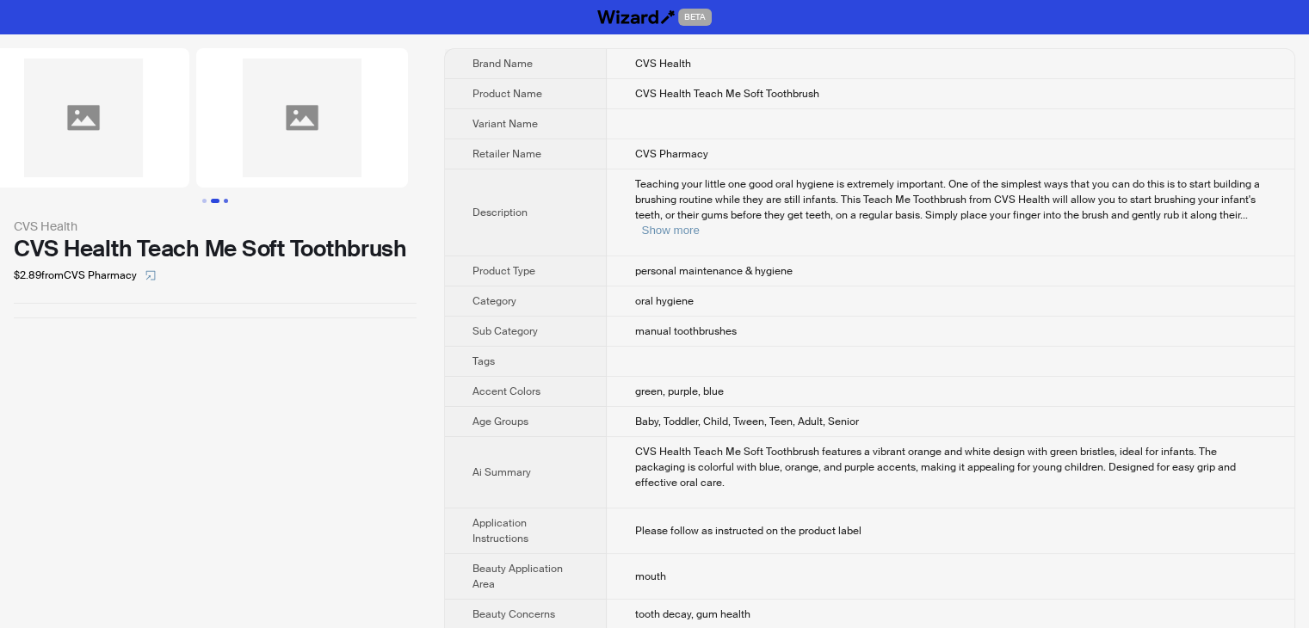
click at [226, 200] on button "Go to slide 3" at bounding box center [226, 201] width 4 height 4
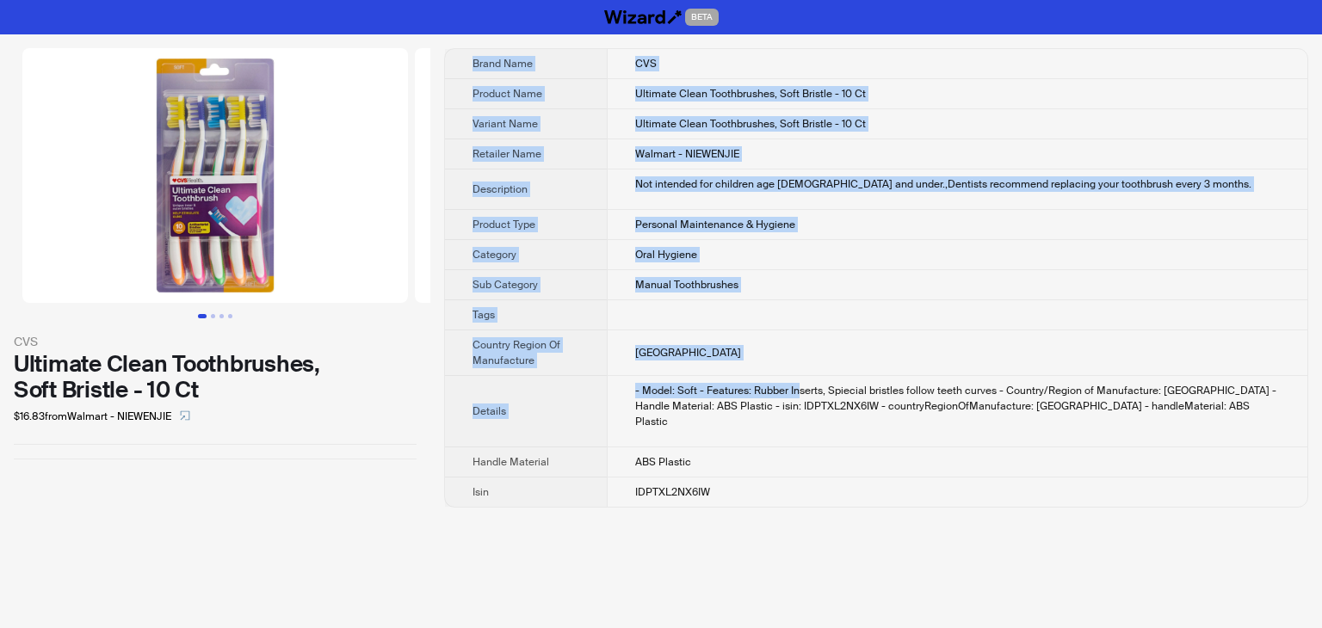
drag, startPoint x: 737, startPoint y: 490, endPoint x: 800, endPoint y: 485, distance: 63.9
click at [806, 402] on div "Brand Name CVS Product Name Ultimate Clean Toothbrushes, Soft Bristle - 10 Ct V…" at bounding box center [876, 278] width 864 height 460
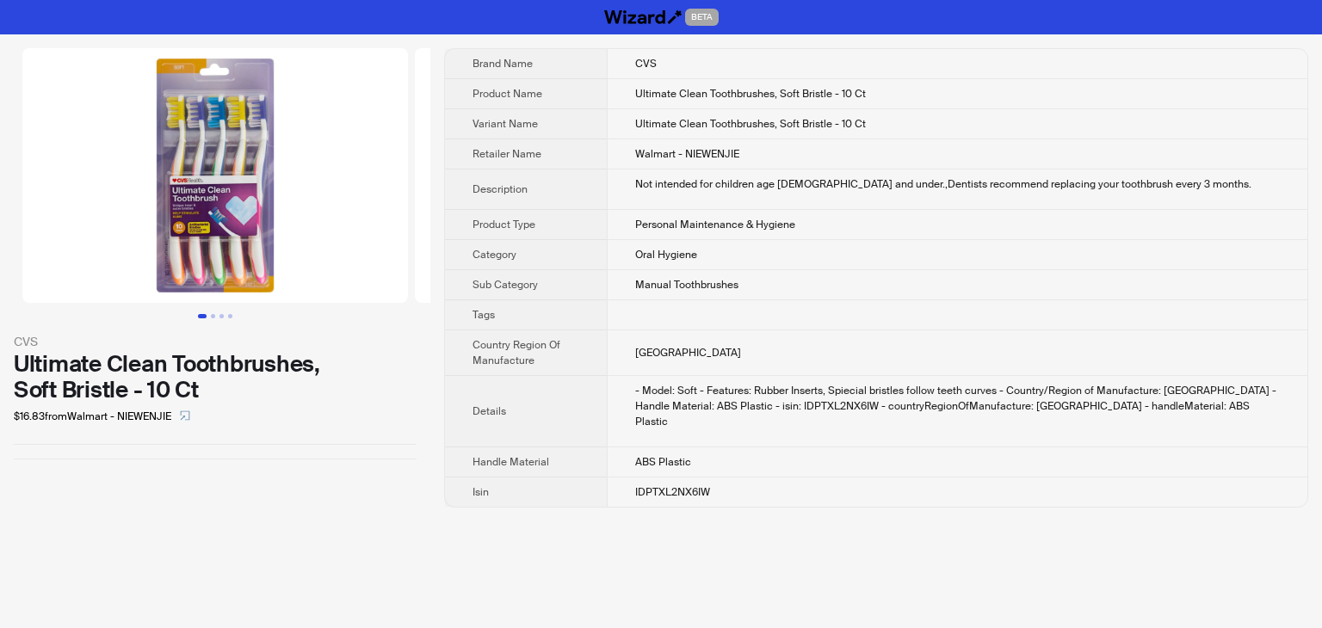
click at [761, 478] on td "IDPTXL2NX6IW" at bounding box center [957, 493] width 701 height 30
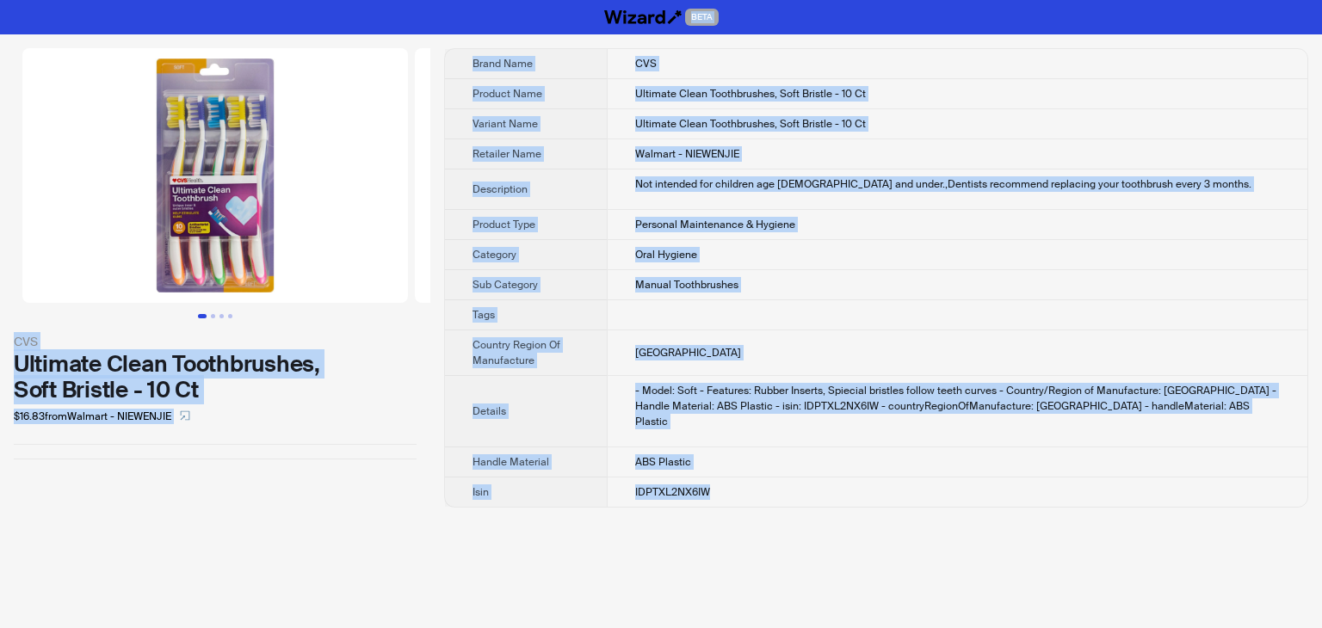
drag, startPoint x: 763, startPoint y: 489, endPoint x: 390, endPoint y: 22, distance: 597.1
click at [390, 22] on div "BETA CVS Ultimate Clean Toothbrushes, Soft Bristle - 10 Ct $16.83 from Walmart …" at bounding box center [661, 314] width 1322 height 628
copy div "BETA CVS Ultimate Clean Toothbrushes, Soft Bristle - 10 Ct $16.83 from Walmart …"
click at [888, 256] on td "Oral Hygiene" at bounding box center [957, 255] width 701 height 30
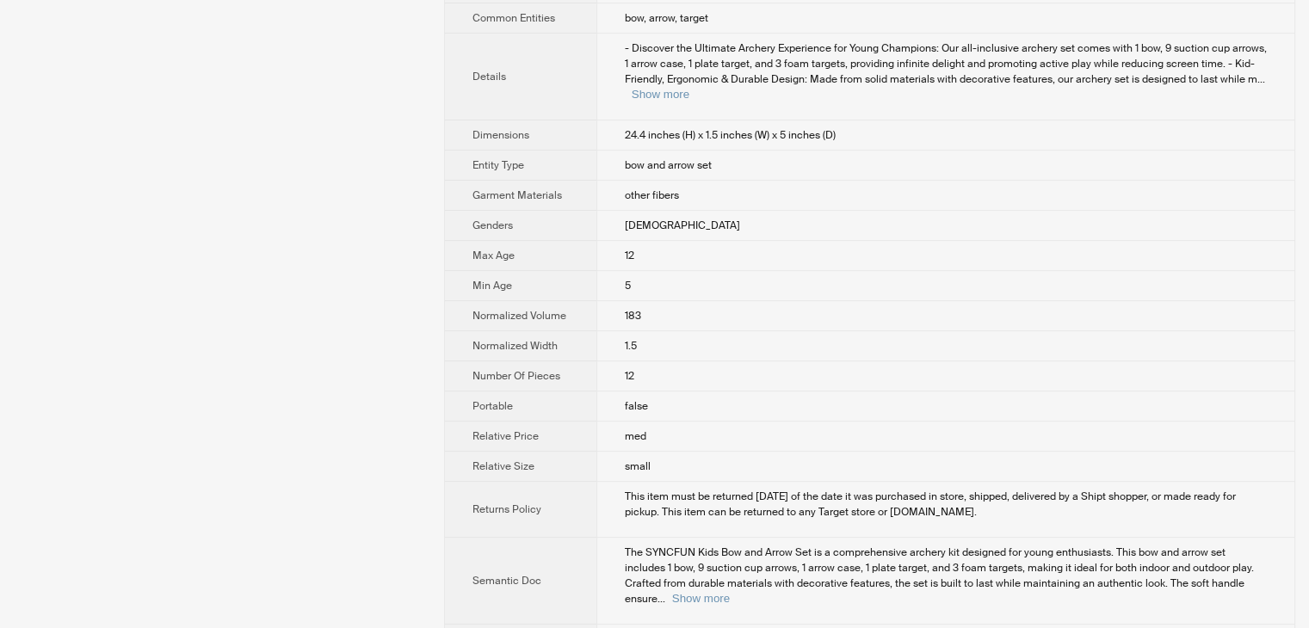
scroll to position [732, 0]
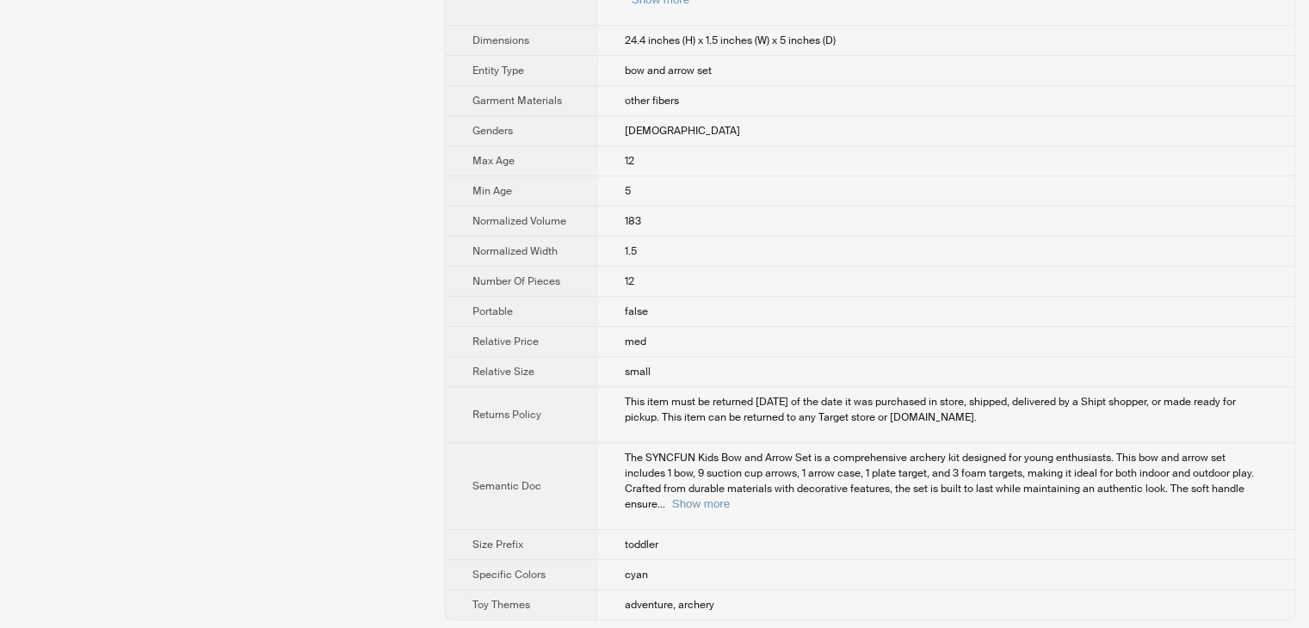
drag, startPoint x: 720, startPoint y: 621, endPoint x: 420, endPoint y: 17, distance: 673.6
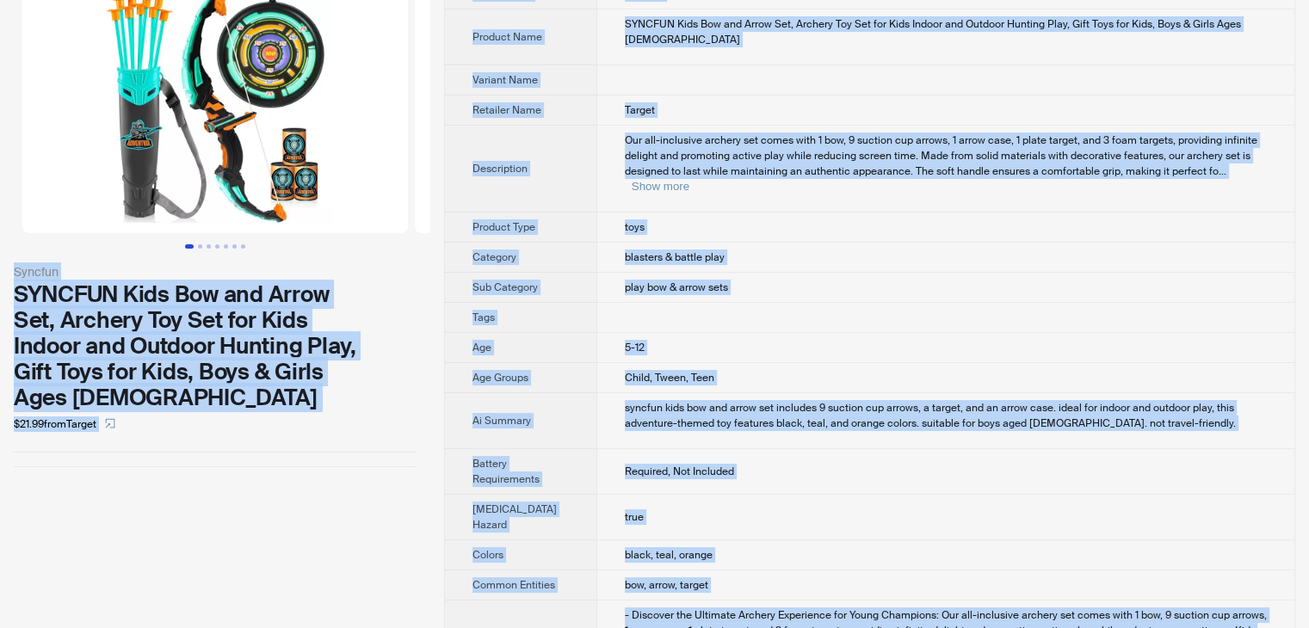
scroll to position [0, 0]
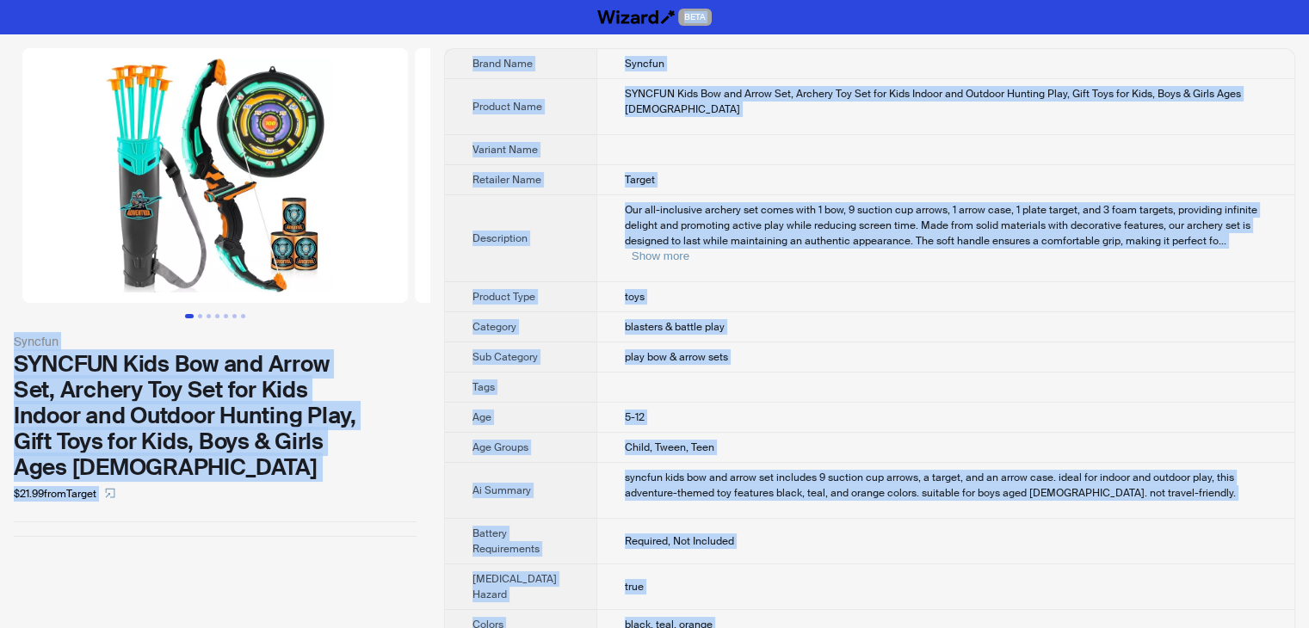
drag, startPoint x: 706, startPoint y: 596, endPoint x: 303, endPoint y: -56, distance: 766.7
copy div "BETA Syncfun SYNCFUN Kids Bow and Arrow Set, Archery Toy Set for Kids Indoor an…"
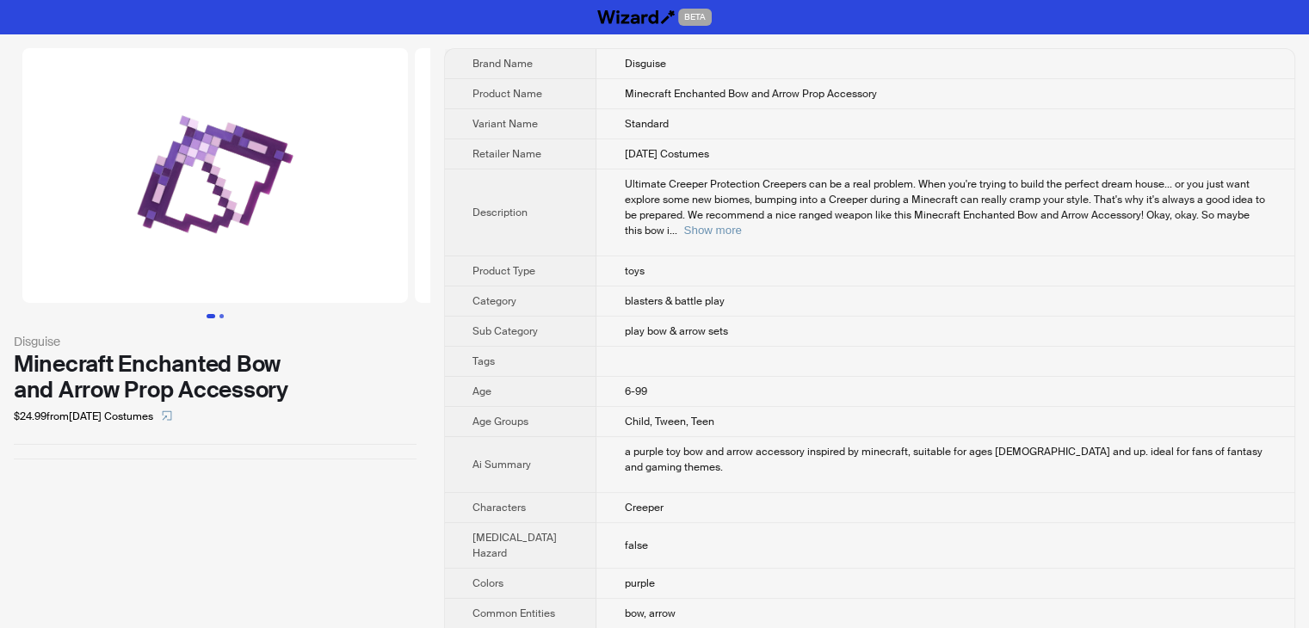
click at [224, 318] on button "Go to slide 2" at bounding box center [221, 316] width 4 height 4
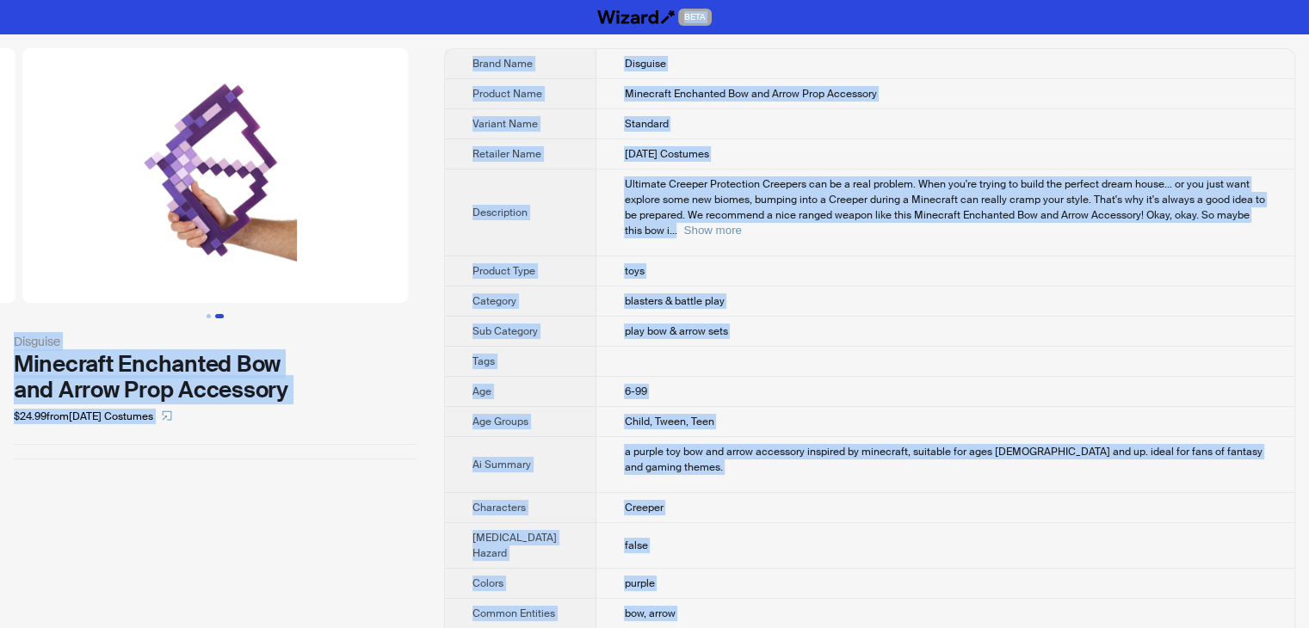
drag, startPoint x: 699, startPoint y: 601, endPoint x: 406, endPoint y: -71, distance: 732.3
click at [406, 0] on html "BETA Disguise Minecraft Enchanted Bow and Arrow Prop Accessory $24.99 from [DAT…" at bounding box center [654, 520] width 1309 height 1041
copy div "BETA Disguise Minecraft Enchanted Bow and Arrow Prop Accessory $24.99 from [DAT…"
click at [905, 103] on td "Minecraft Enchanted Bow and Arrow Prop Accessory" at bounding box center [945, 94] width 698 height 30
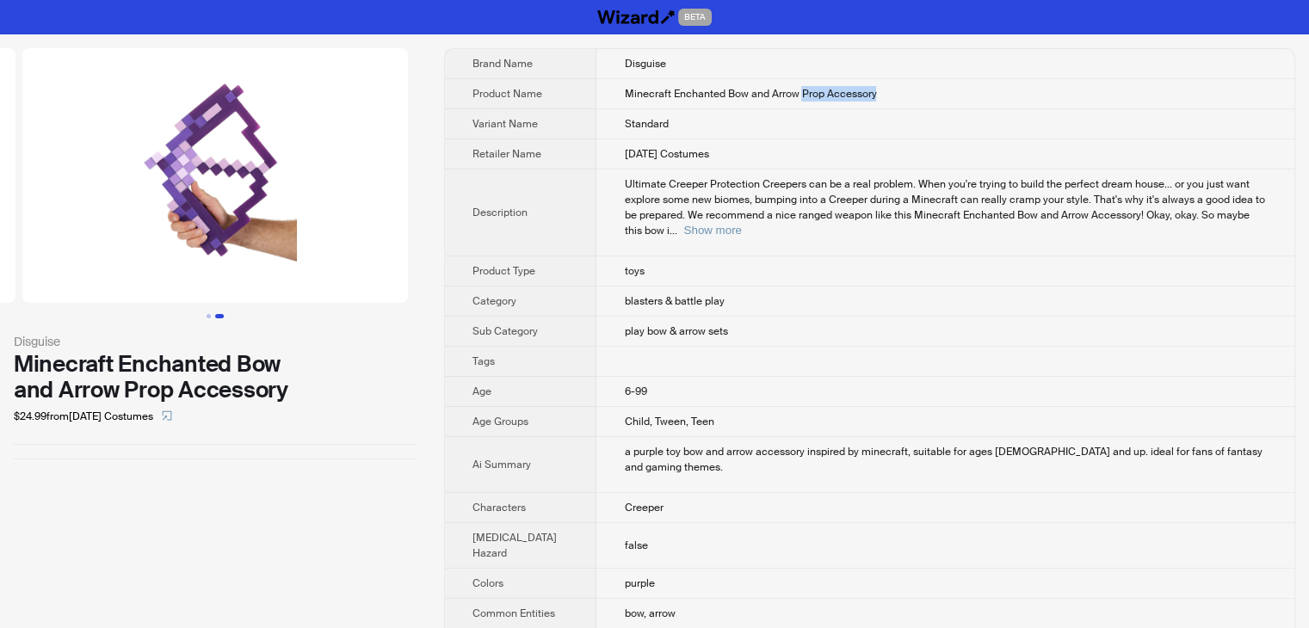
drag, startPoint x: 769, startPoint y: 102, endPoint x: 825, endPoint y: 104, distance: 56.0
click at [848, 101] on td "Minecraft Enchanted Bow and Arrow Prop Accessory" at bounding box center [945, 94] width 698 height 30
copy span "Prop Accessory"
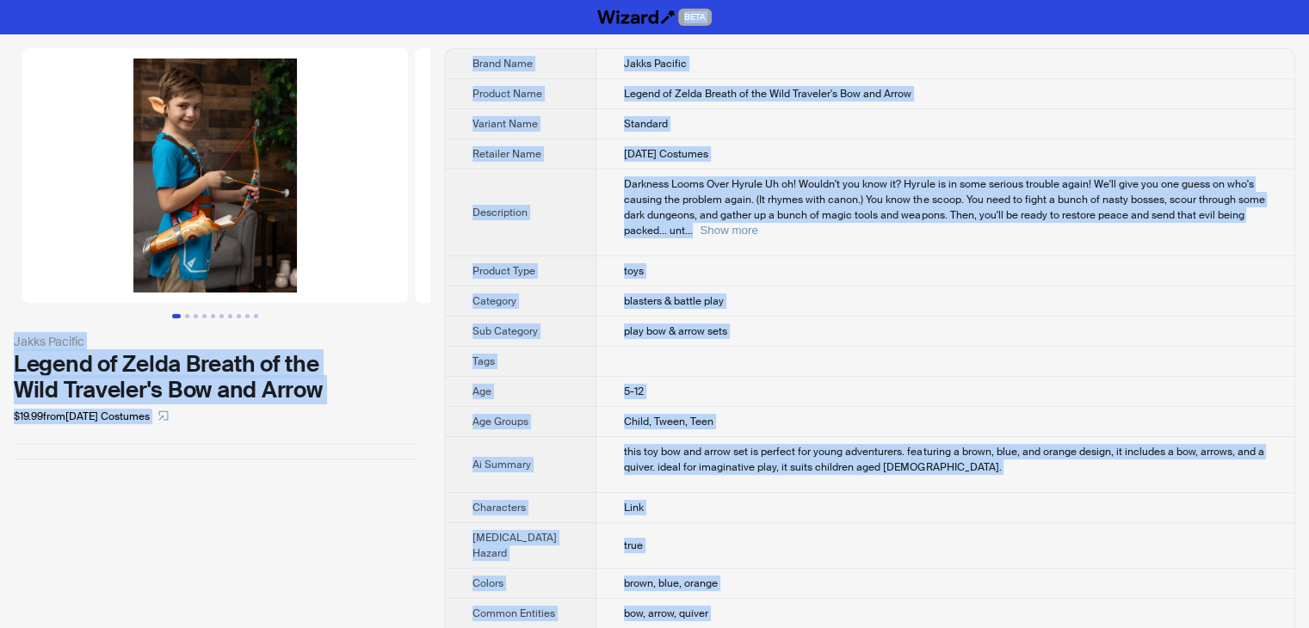
drag, startPoint x: 697, startPoint y: 596, endPoint x: 335, endPoint y: -40, distance: 732.0
click at [335, 0] on html "BETA Jakks Pacific Legend of Zelda Breath of the Wild Traveler's Bow and Arrow …" at bounding box center [654, 528] width 1309 height 1057
copy div "BETA Jakks Pacific Legend of Zelda Breath of the Wild Traveler's Bow and Arrow …"
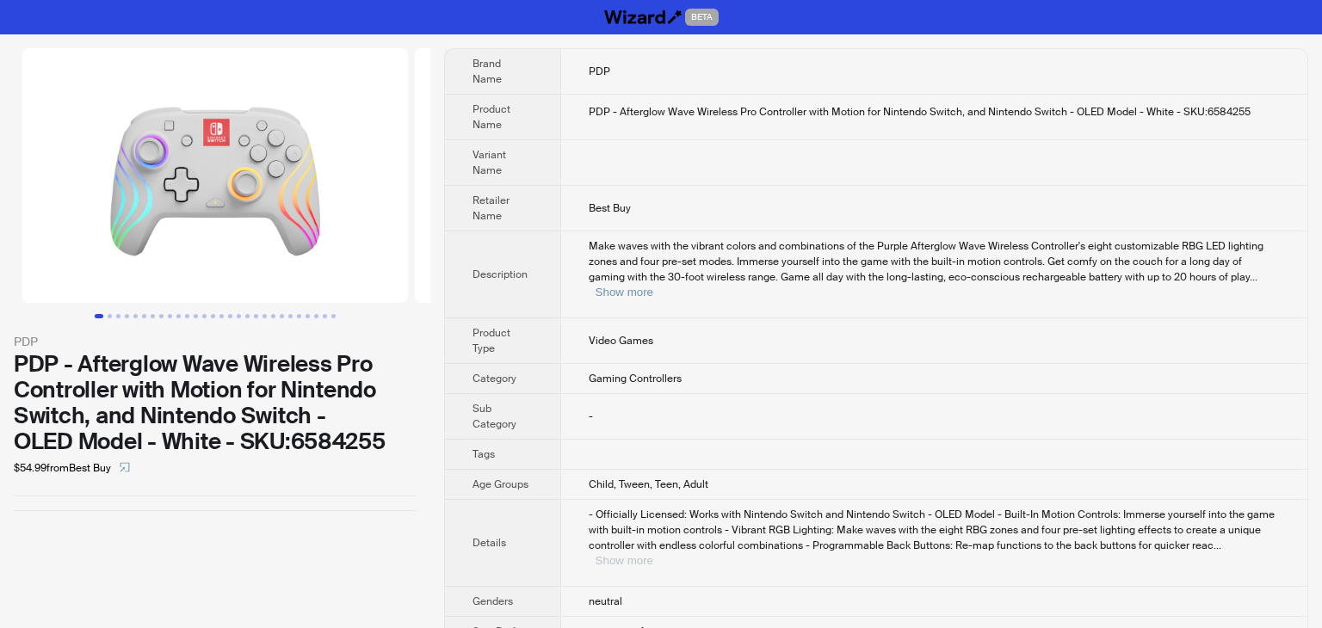
click at [653, 554] on button "Show more" at bounding box center [625, 560] width 58 height 13
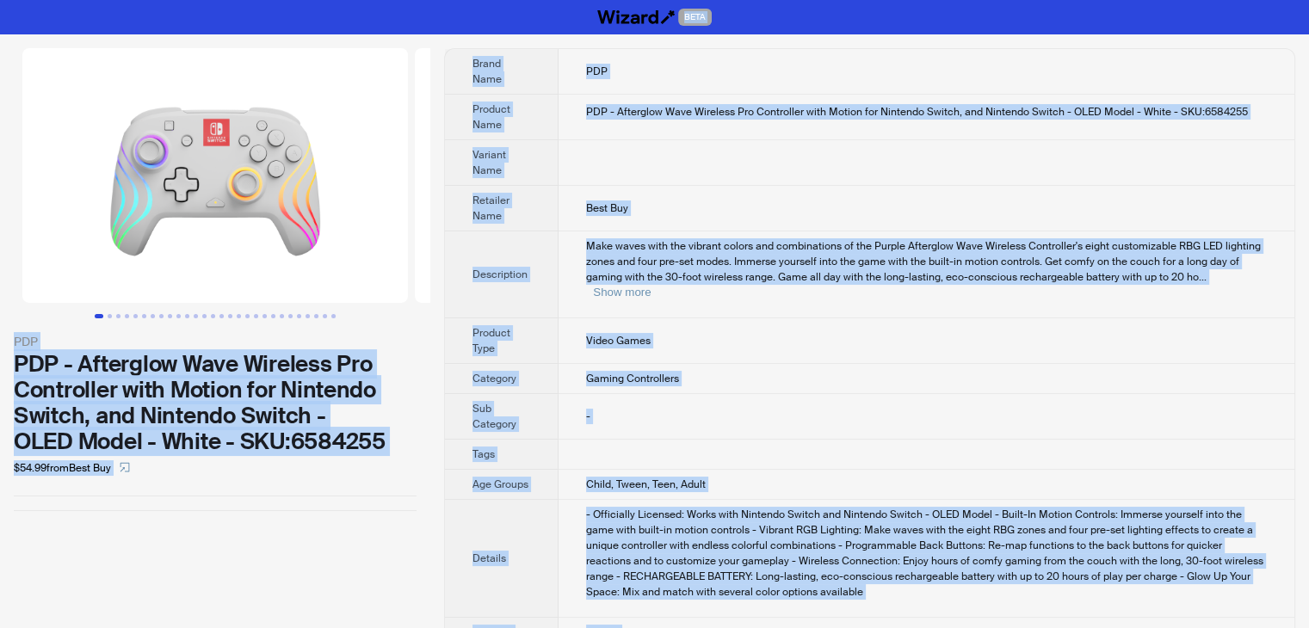
drag, startPoint x: 661, startPoint y: 602, endPoint x: 359, endPoint y: -48, distance: 716.6
click at [359, 0] on html "BETA PDP PDP - Afterglow Wave Wireless Pro Controller with Motion for Nintendo …" at bounding box center [654, 346] width 1309 height 692
copy div "BETA PDP PDP - Afterglow Wave Wireless Pro Controller with Motion for Nintendo …"
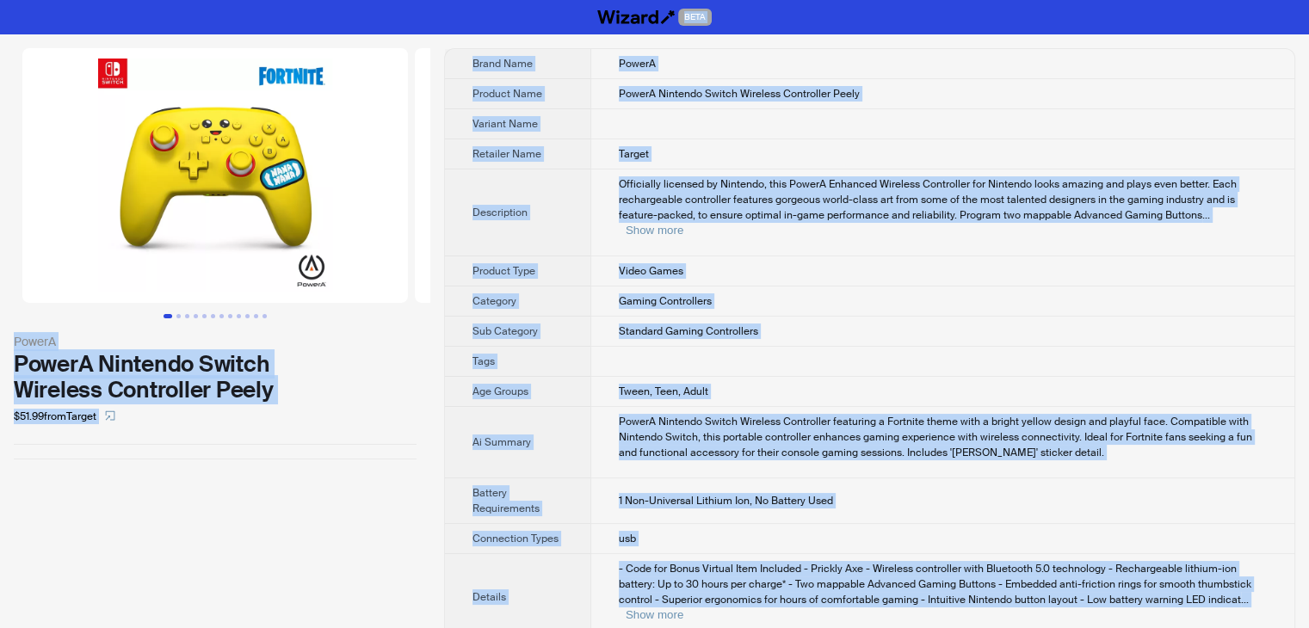
drag, startPoint x: 820, startPoint y: 587, endPoint x: 396, endPoint y: -69, distance: 781.1
copy div "BETA PowerA PowerA Nintendo Switch Wireless Controller Peely $51.99 from Target…"
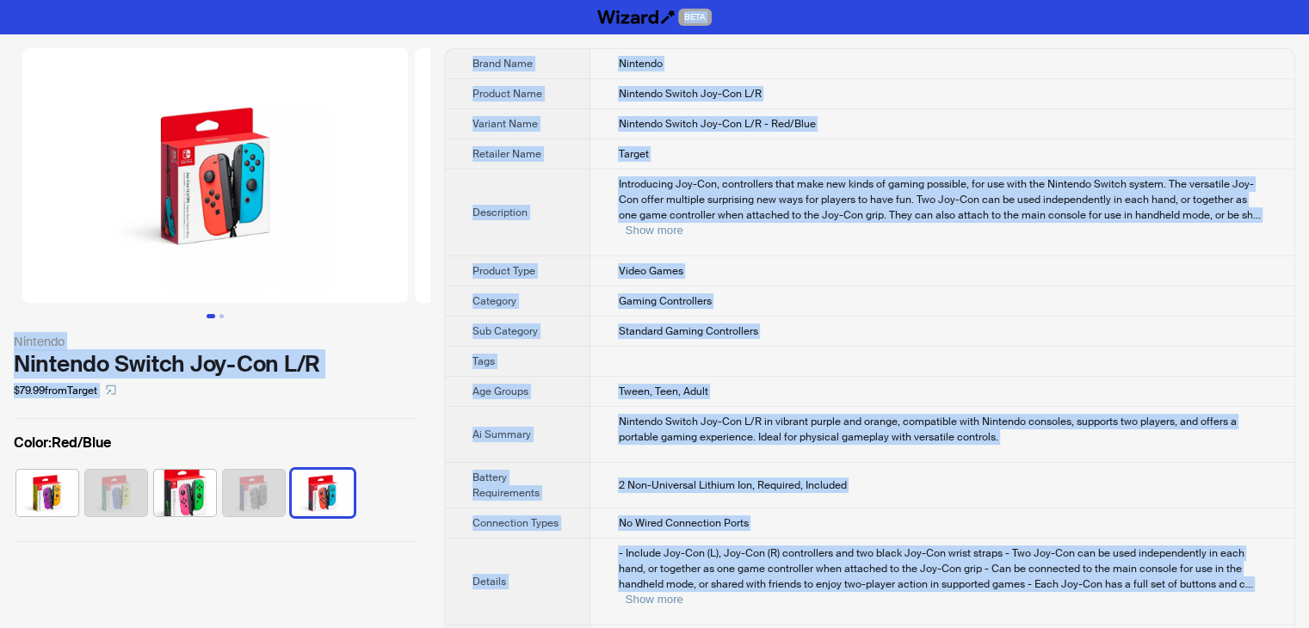
drag, startPoint x: 846, startPoint y: 595, endPoint x: 414, endPoint y: -74, distance: 796.2
copy div "BETA Nintendo Nintendo Switch Joy-Con L/R $79.99 from Target Color : Red/Blue B…"
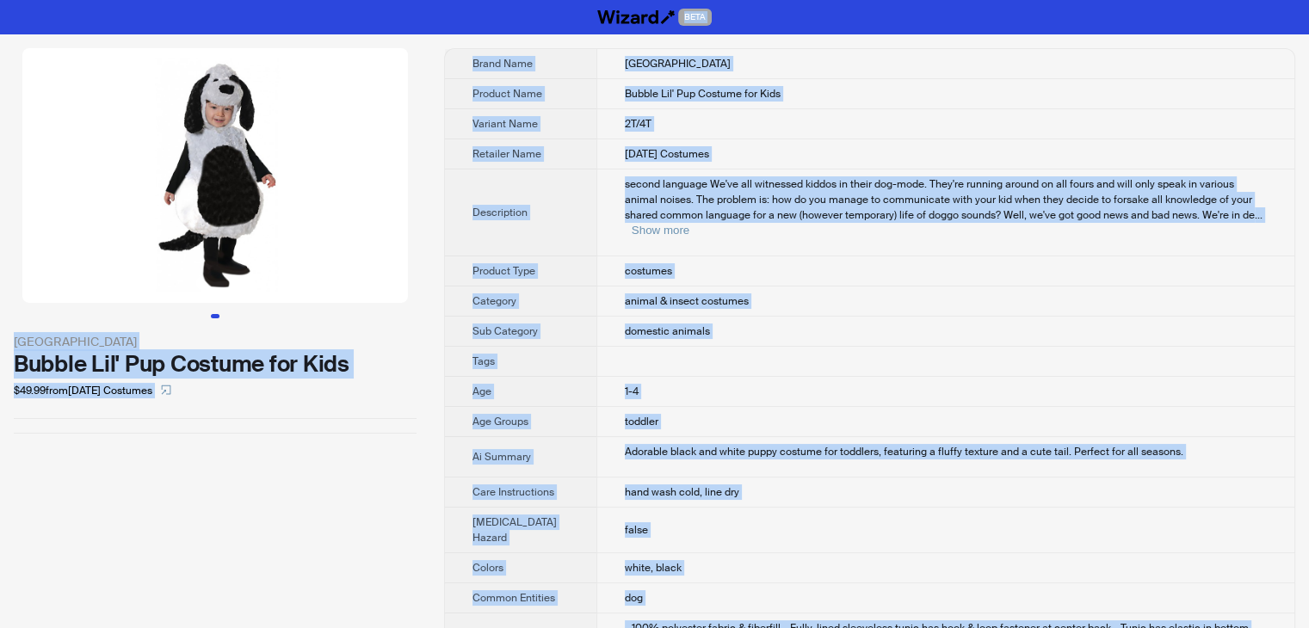
drag, startPoint x: 668, startPoint y: 593, endPoint x: 313, endPoint y: -75, distance: 756.2
copy div "BETA Leg Avenue Bubble Lil' Pup Costume for Kids $49.99 from Halloween Costumes…"
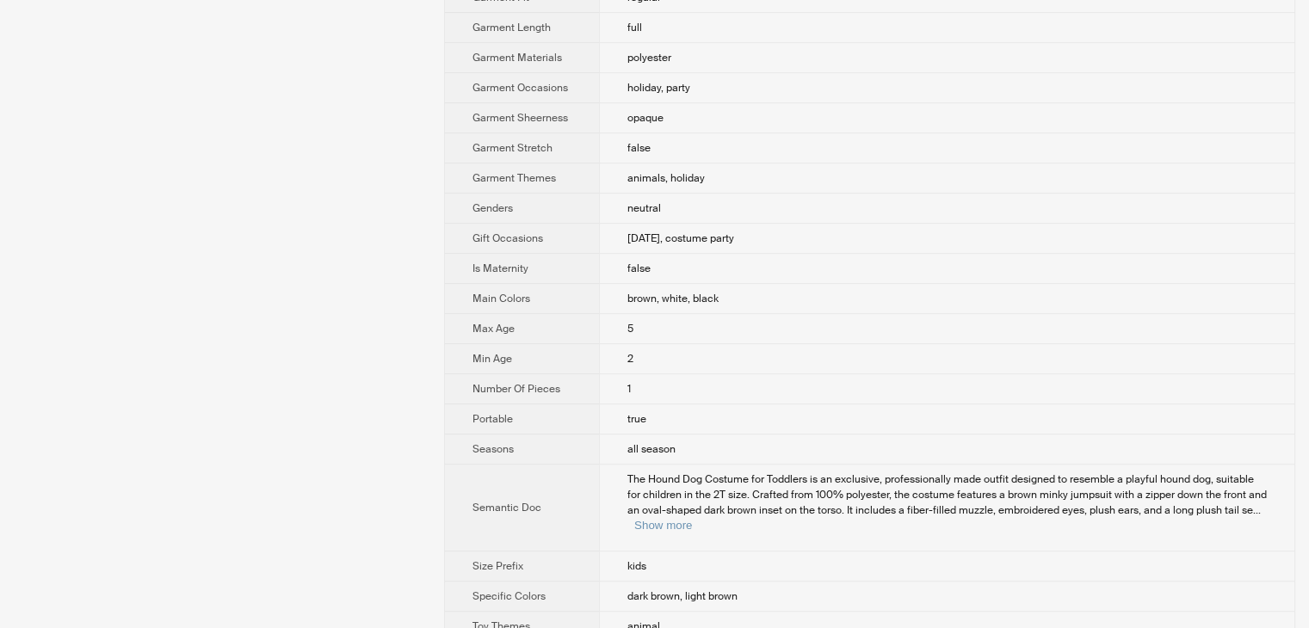
scroll to position [1029, 0]
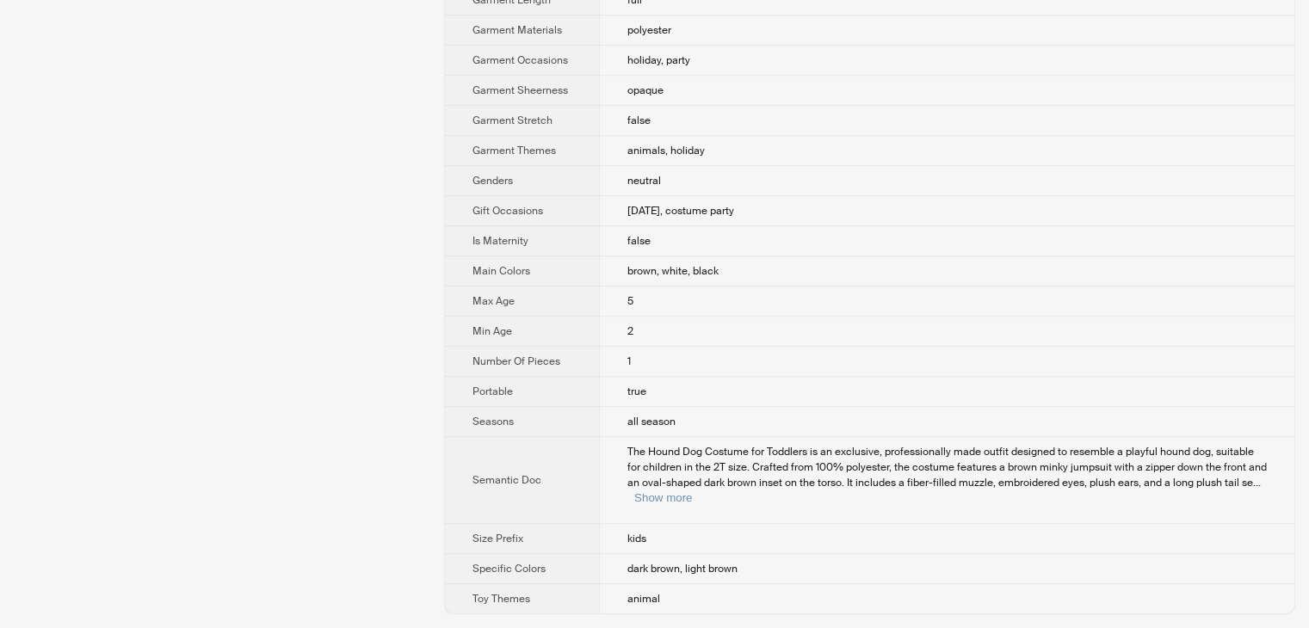
drag, startPoint x: 670, startPoint y: 615, endPoint x: 367, endPoint y: 80, distance: 614.4
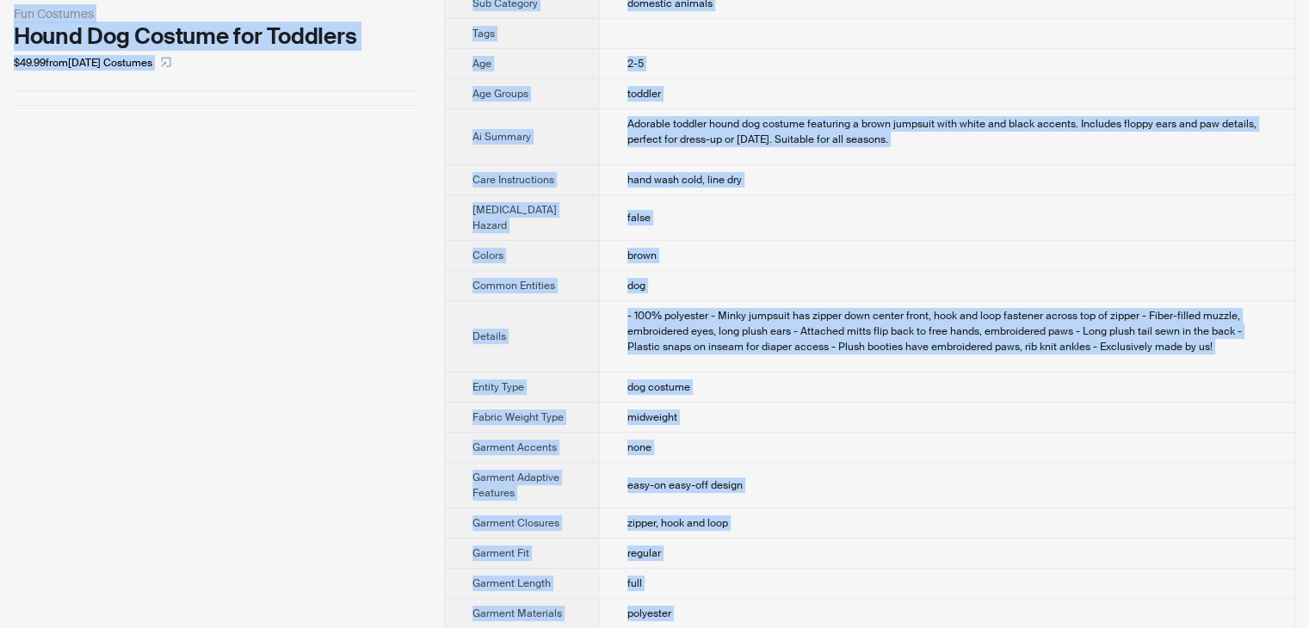
scroll to position [0, 0]
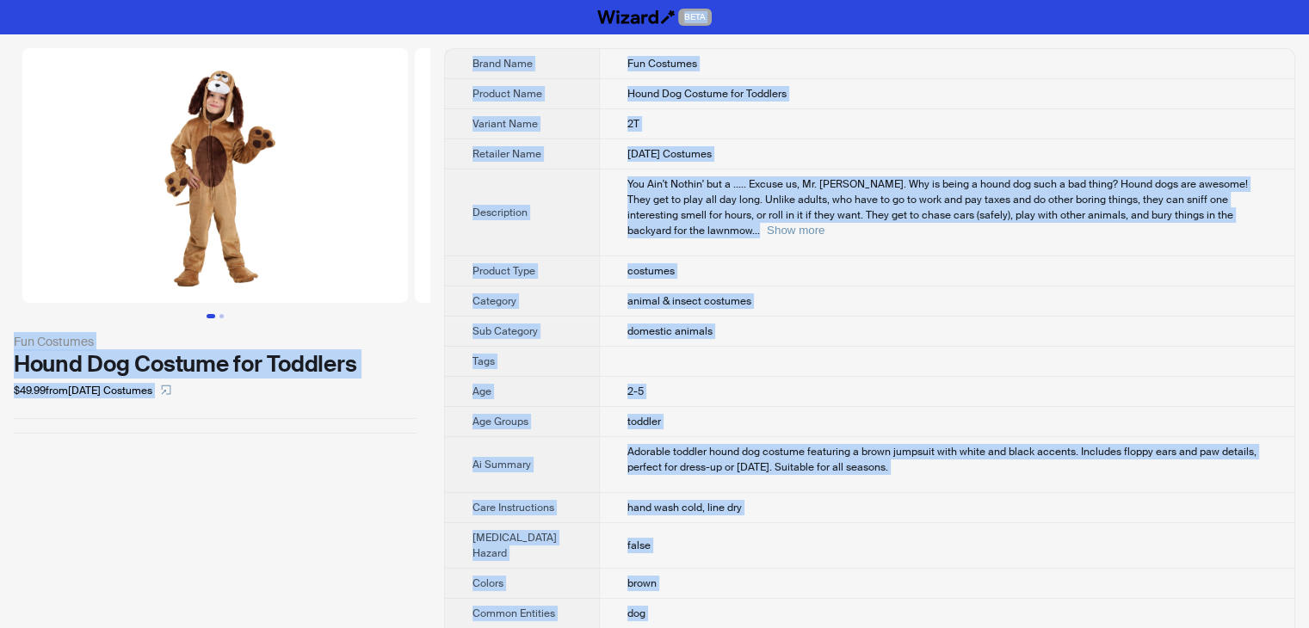
drag, startPoint x: 652, startPoint y: 607, endPoint x: 232, endPoint y: -63, distance: 790.0
copy div "BETA Fun Costumes Hound Dog Costume for Toddlers $49.99 from Halloween Costumes…"
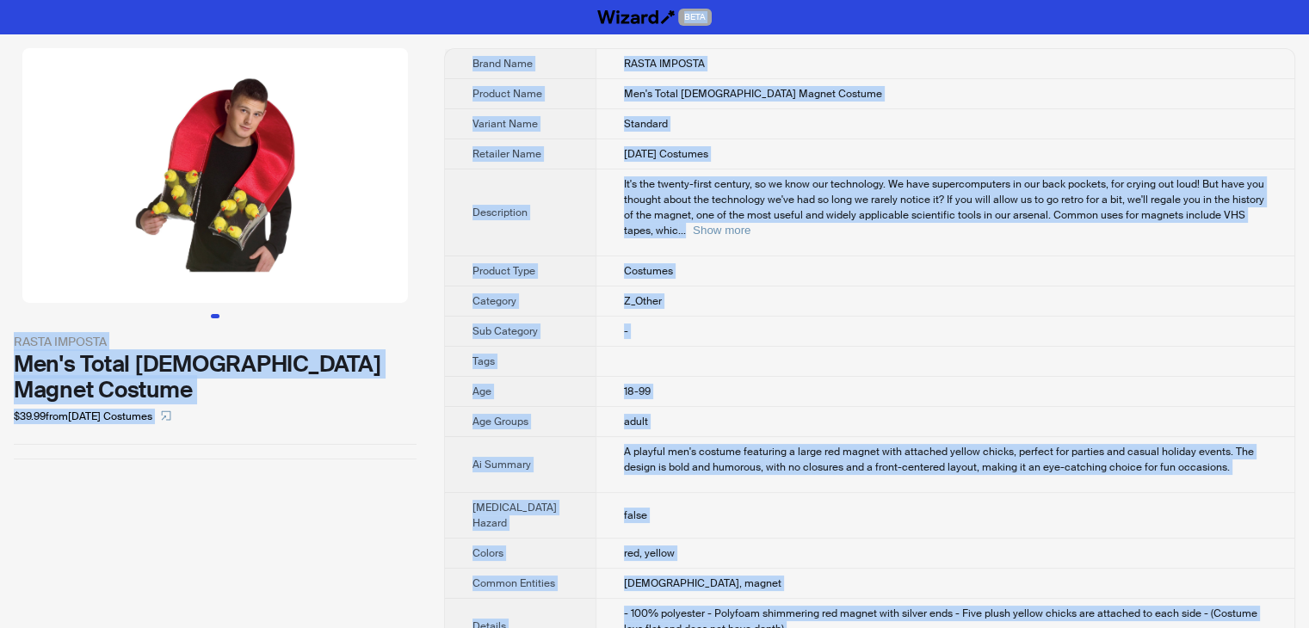
drag, startPoint x: 678, startPoint y: 596, endPoint x: 376, endPoint y: -48, distance: 711.1
copy div "BETA RASTA IMPOSTA Men's Total Chick Magnet Costume $39.99 from Halloween Costu…"
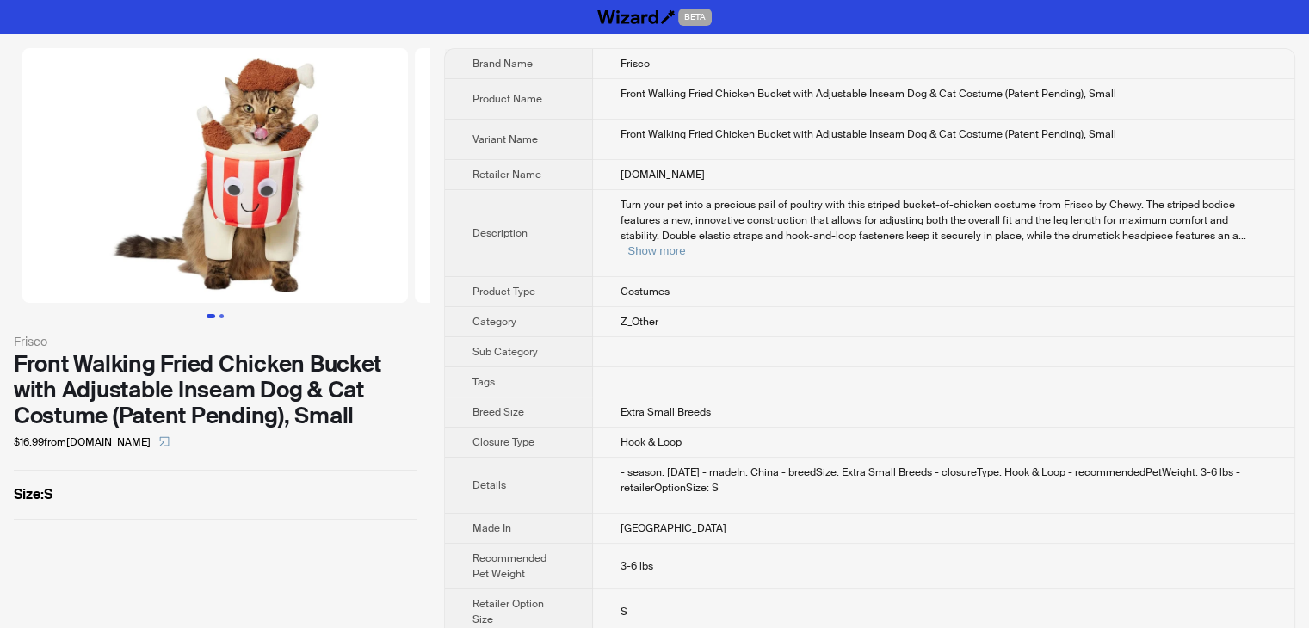
click at [221, 317] on button "Go to slide 2" at bounding box center [221, 316] width 4 height 4
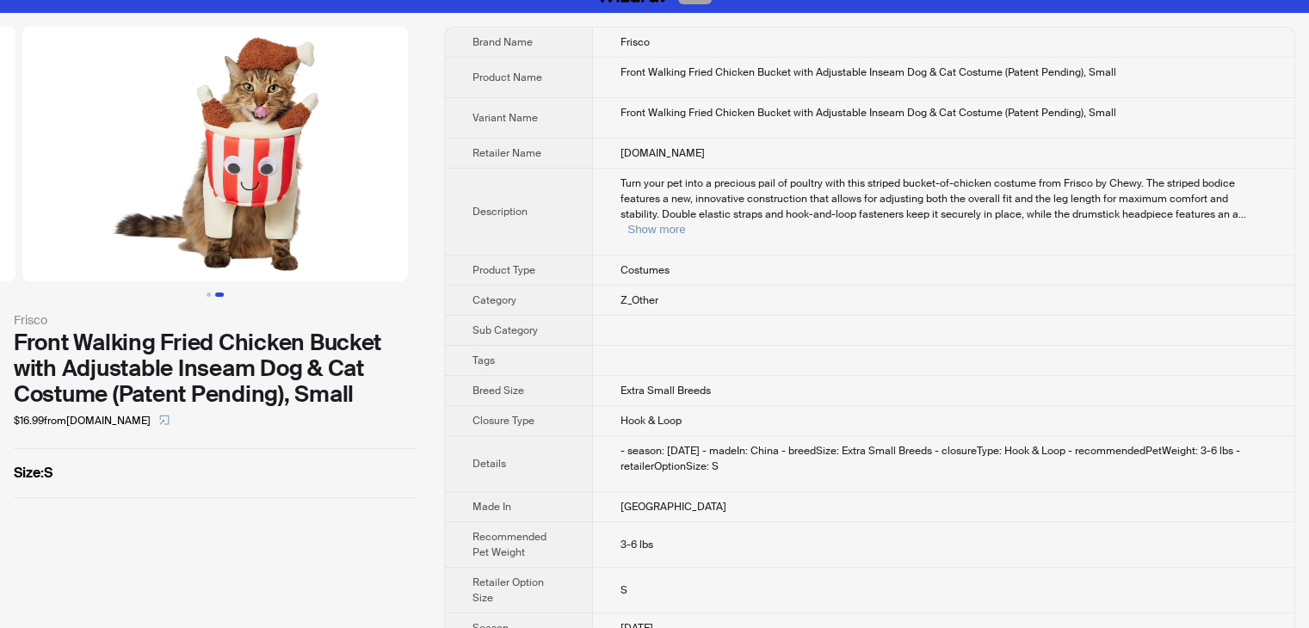
scroll to position [33, 0]
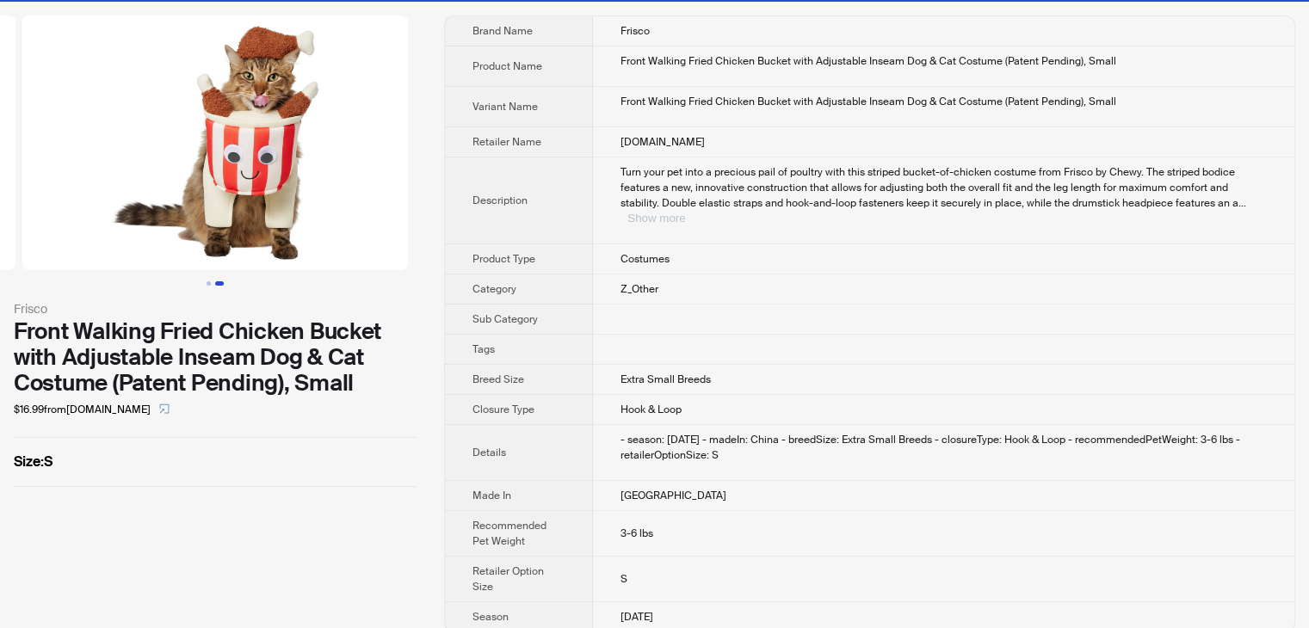
click at [685, 212] on button "Show more" at bounding box center [656, 218] width 58 height 13
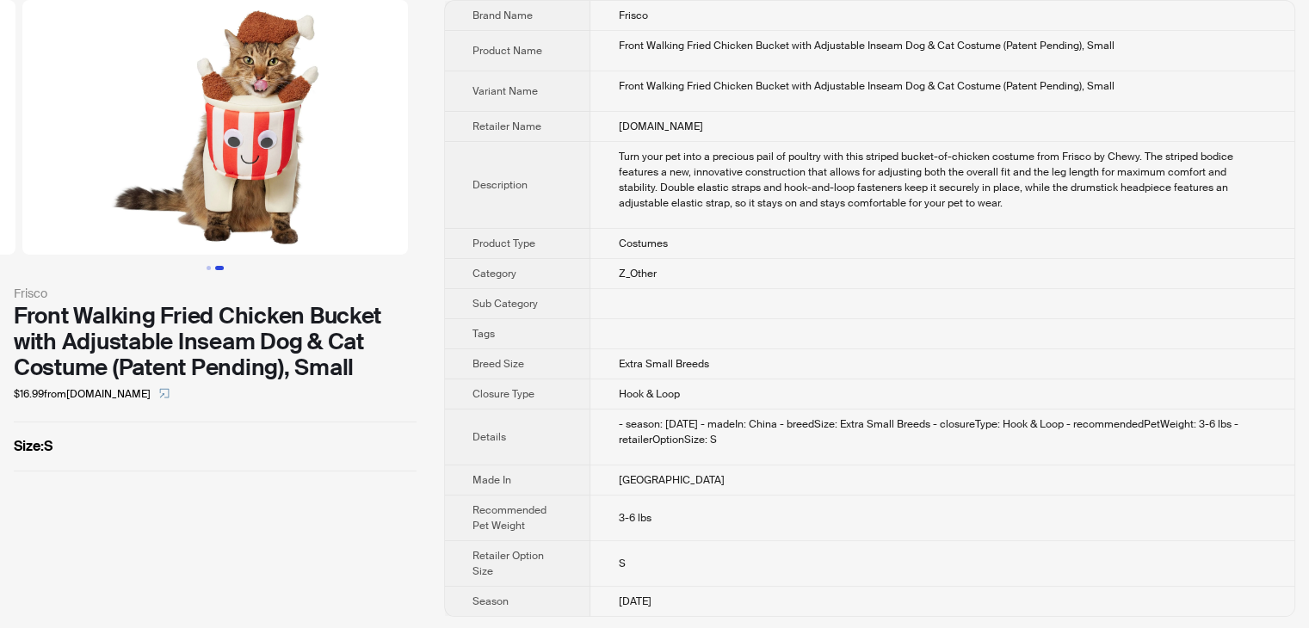
scroll to position [0, 0]
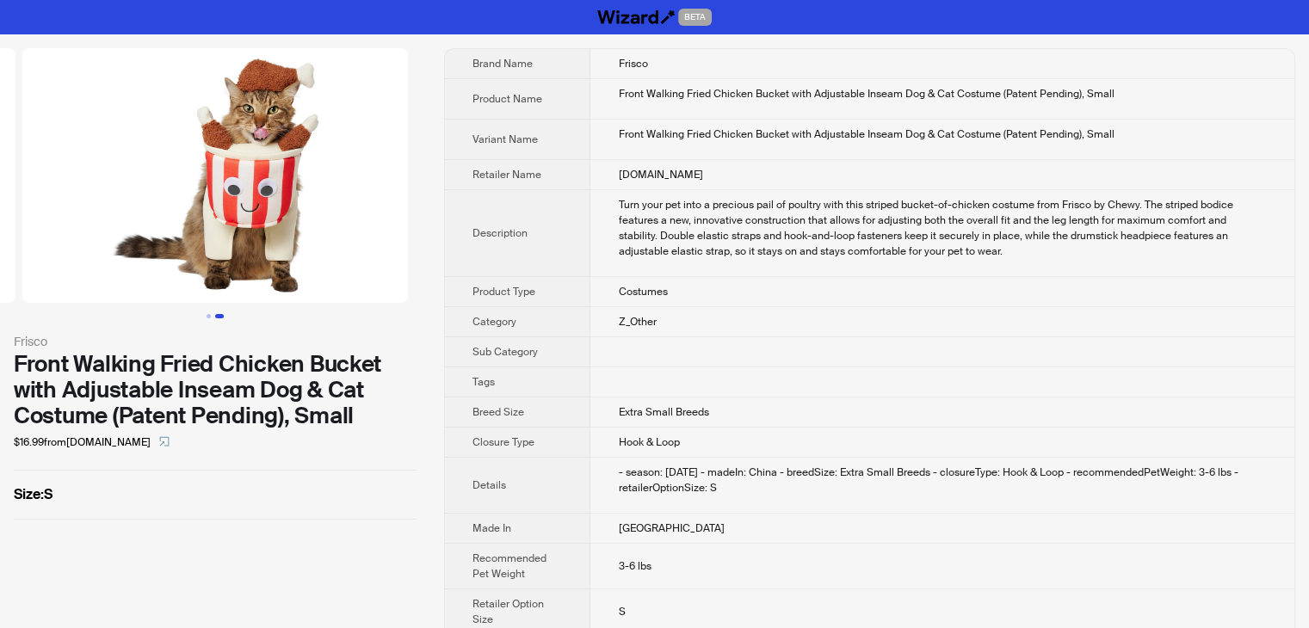
drag, startPoint x: 699, startPoint y: 600, endPoint x: 285, endPoint y: -75, distance: 791.6
click at [285, 0] on html "BETA Frisco Front Walking Fried Chicken Bucket with Adjustable Inseam Dog & Cat…" at bounding box center [654, 339] width 1309 height 679
copy div "BETA Frisco Front Walking Fried Chicken Bucket with Adjustable Inseam Dog & Cat…"
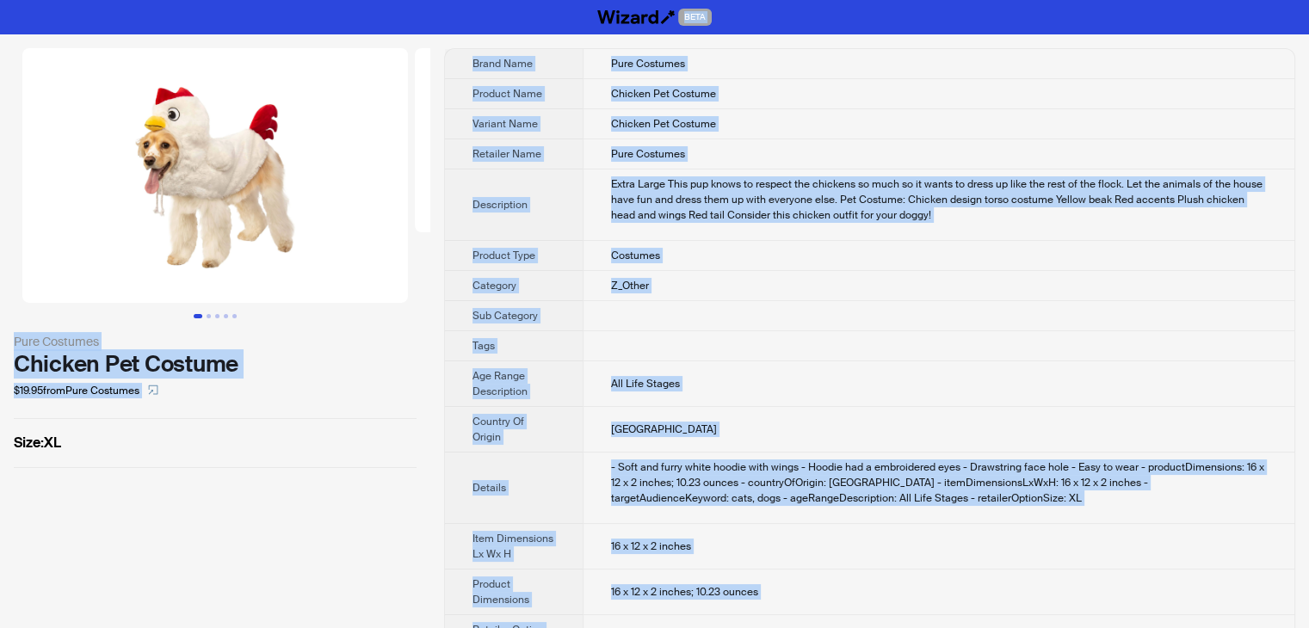
drag, startPoint x: 690, startPoint y: 581, endPoint x: 323, endPoint y: -75, distance: 751.8
click at [323, 0] on html "BETA Pure Costumes Chicken Pet Costume $19.95 from Pure Costumes Size : XL Bran…" at bounding box center [654, 360] width 1309 height 720
copy div "BETA Pure Costumes Chicken Pet Costume $19.95 from Pure Costumes Size : XL Bran…"
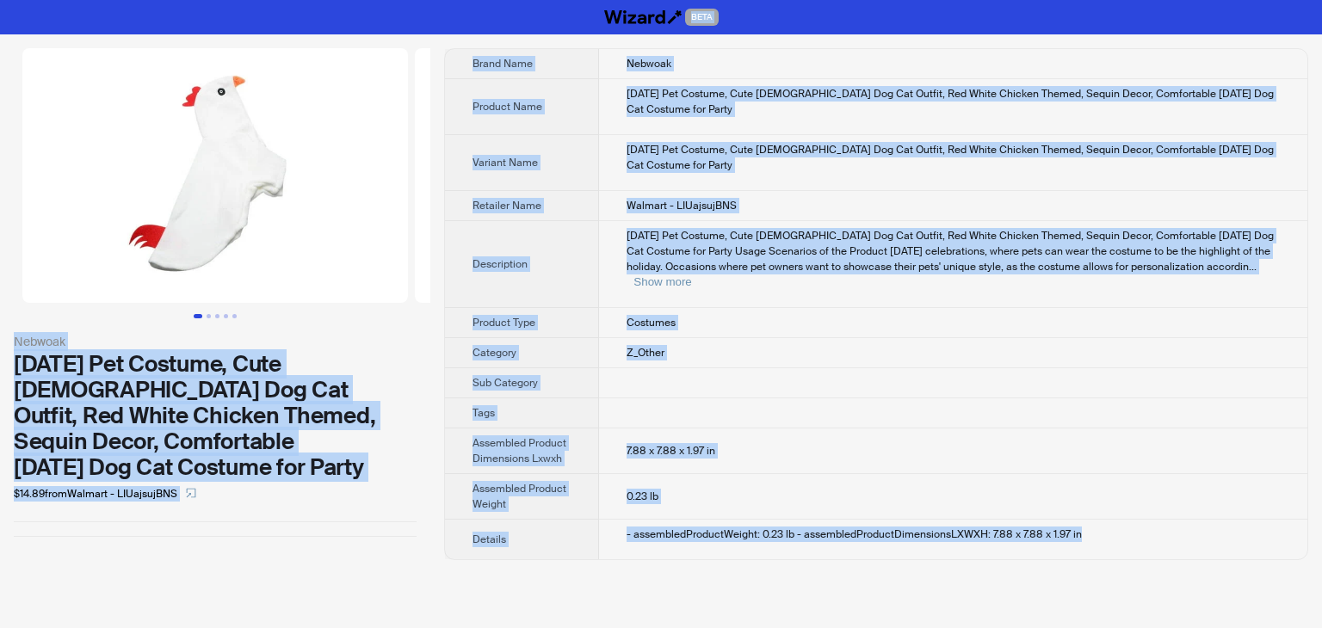
drag, startPoint x: 1095, startPoint y: 522, endPoint x: 434, endPoint y: -23, distance: 856.6
click at [434, 0] on html "BETA Nebwoak [DATE] Pet Costume, Cute [DEMOGRAPHIC_DATA] Dog Cat Outfit, Red Wh…" at bounding box center [661, 314] width 1322 height 628
copy div "BETA Nebwoak [DATE] Pet Costume, Cute [DEMOGRAPHIC_DATA] Dog Cat Outfit, Red Wh…"
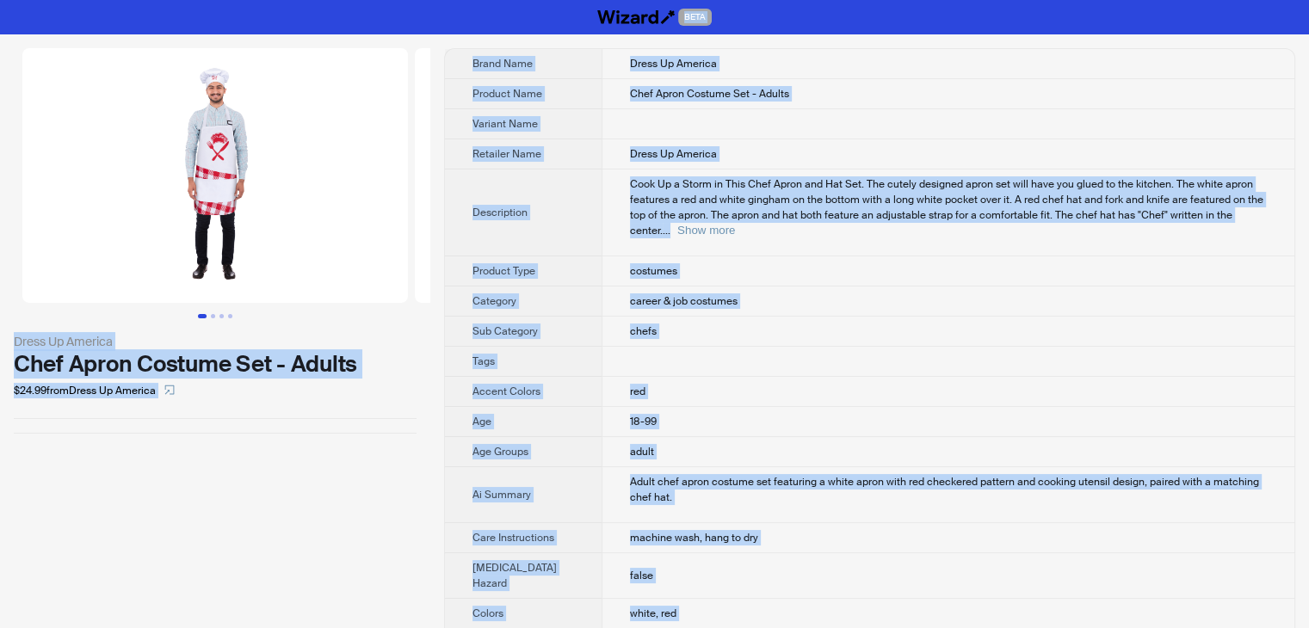
drag, startPoint x: 689, startPoint y: 602, endPoint x: 417, endPoint y: -27, distance: 685.4
copy div "LORE Ipsum Do Sitamet Cons Adipi Elitsed Doe - Tempor $34.79 inci Utlab Et Dolo…"
click at [791, 102] on td "Chef Apron Costume Set - Adults" at bounding box center [948, 94] width 693 height 30
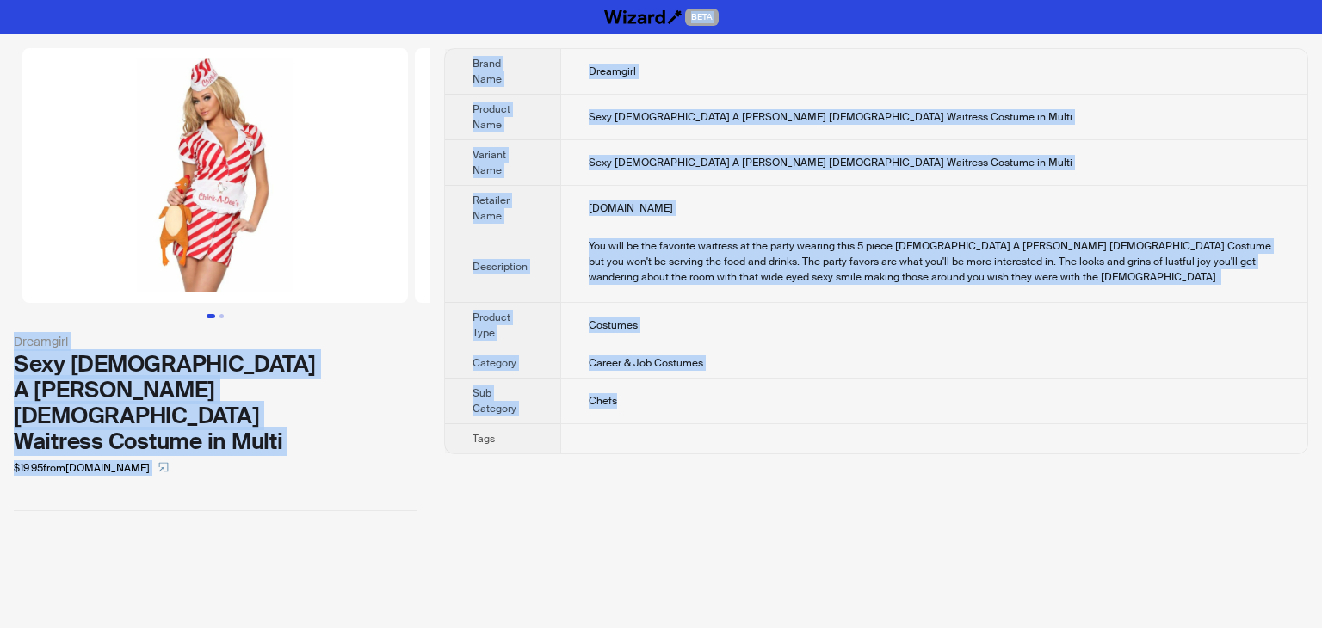
drag, startPoint x: 639, startPoint y: 397, endPoint x: 385, endPoint y: -10, distance: 479.8
click at [385, 0] on html "BETA Dreamgirl Sexy Chick A Dees Chick Waitress Costume in Multi $19.95 from 3w…" at bounding box center [661, 314] width 1322 height 628
copy div "BETA Dreamgirl Sexy Chick A Dees Chick Waitress Costume in Multi $19.95 from 3w…"
click at [825, 95] on td "Sexy Chick A Dees Chick Waitress Costume in Multi" at bounding box center [933, 118] width 747 height 46
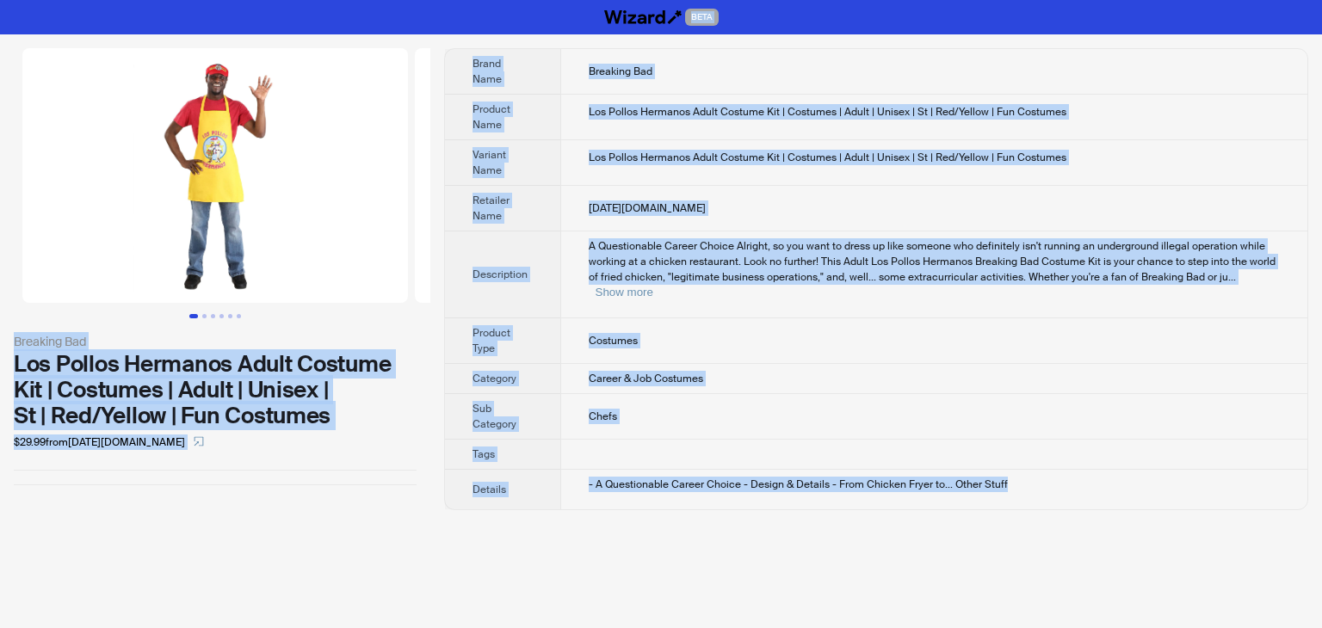
drag, startPoint x: 1020, startPoint y: 472, endPoint x: 477, endPoint y: 8, distance: 714.2
click at [438, 0] on html "BETA Breaking Bad Los Pollos Hermanos Adult Costume Kit | Costumes | Adult | Un…" at bounding box center [661, 314] width 1322 height 628
copy div "BETA Breaking Bad Los Pollos Hermanos Adult Costume Kit | Costumes | Adult | Un…"
click at [918, 66] on td "Breaking Bad" at bounding box center [933, 72] width 747 height 46
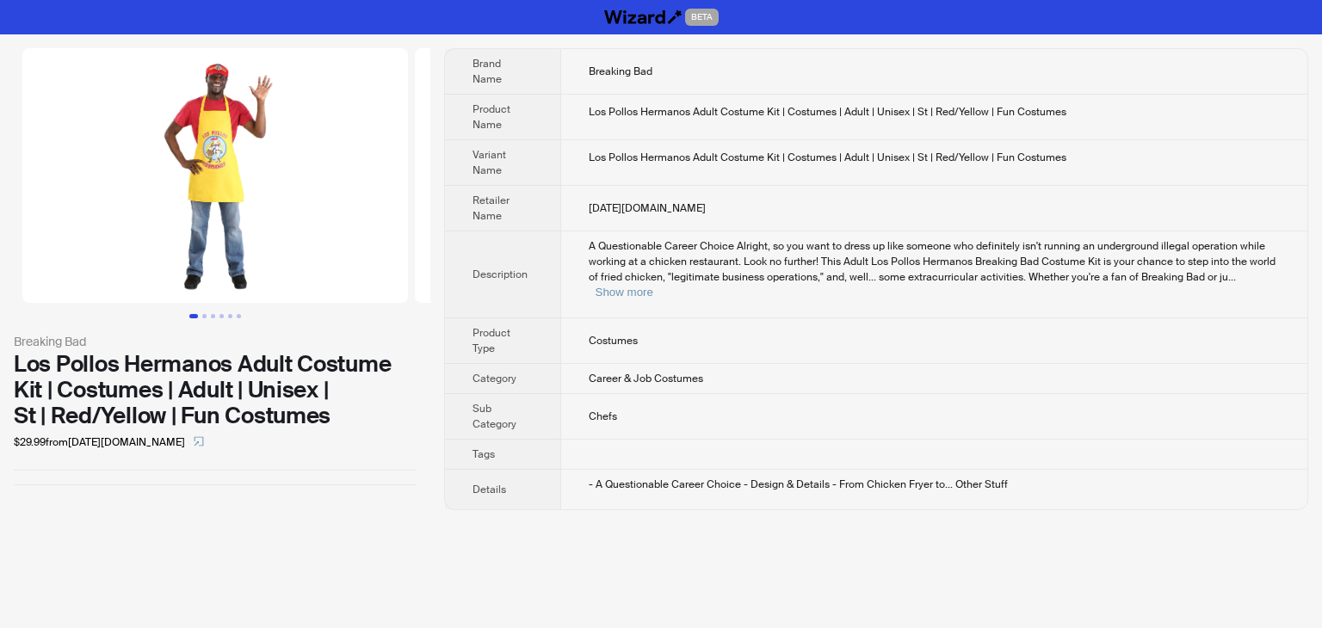
click at [224, 163] on img at bounding box center [215, 175] width 386 height 255
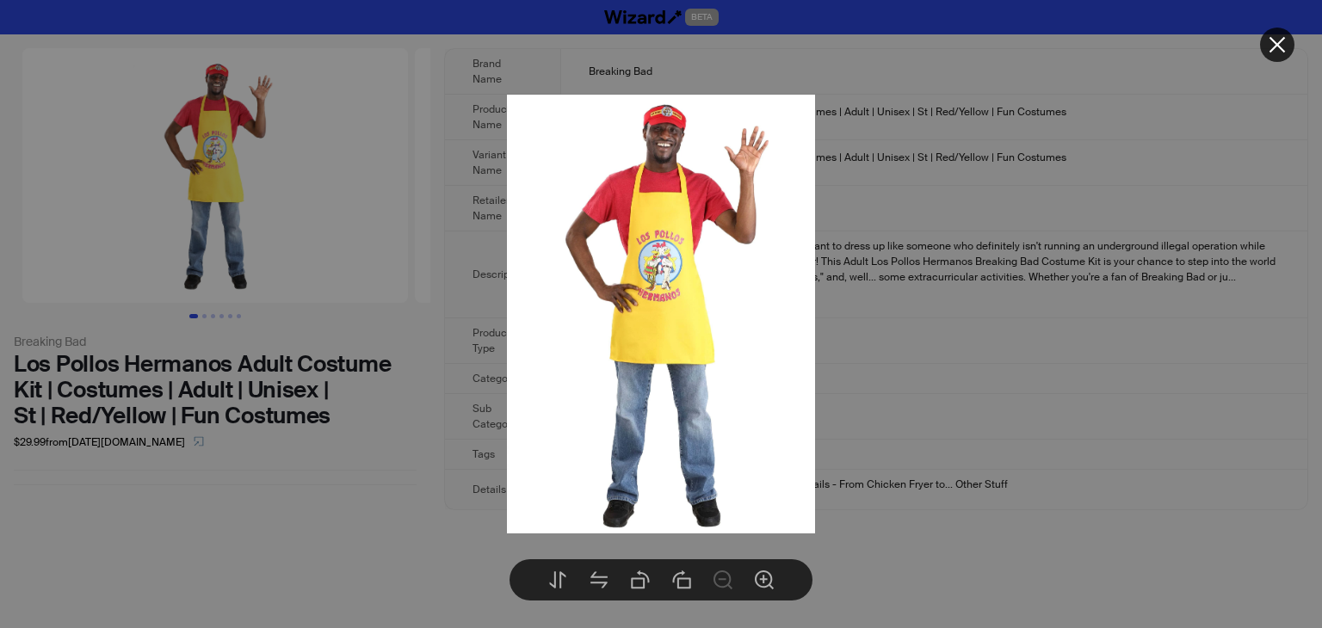
click at [1274, 58] on button at bounding box center [1277, 45] width 34 height 34
